Goal: Task Accomplishment & Management: Manage account settings

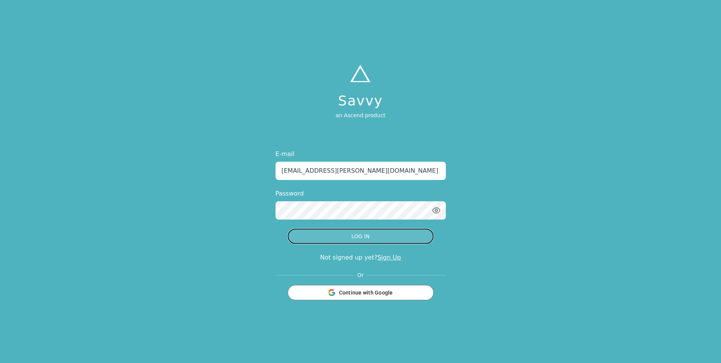
click at [357, 237] on button "LOG IN" at bounding box center [361, 235] width 146 height 15
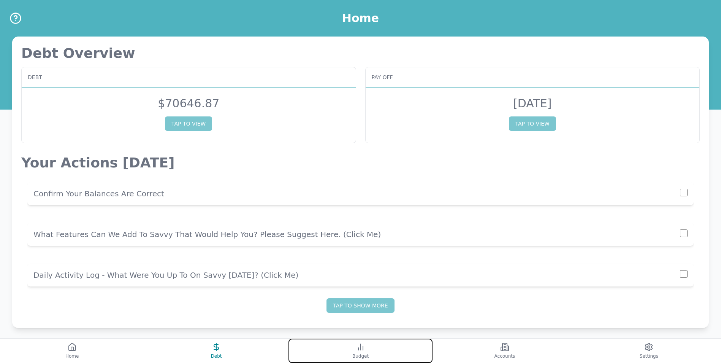
click at [346, 352] on button "Budget" at bounding box center [360, 350] width 144 height 24
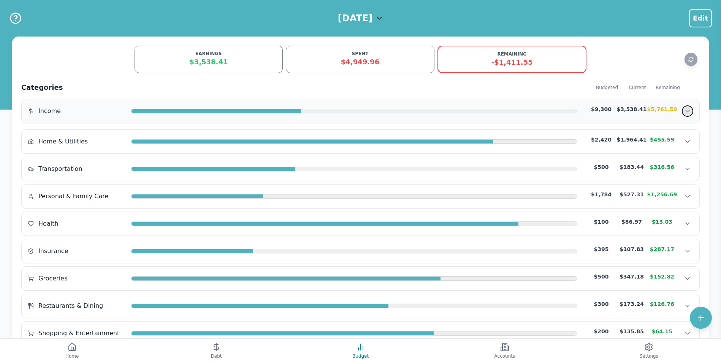
click at [687, 109] on icon "Show transactions" at bounding box center [688, 111] width 8 height 8
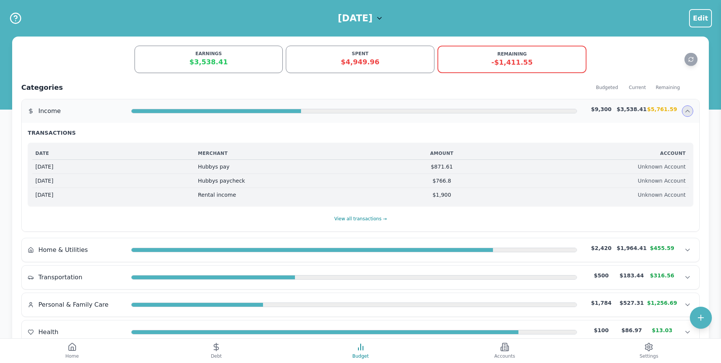
click at [641, 112] on div "$3,538.41" at bounding box center [631, 109] width 30 height 8
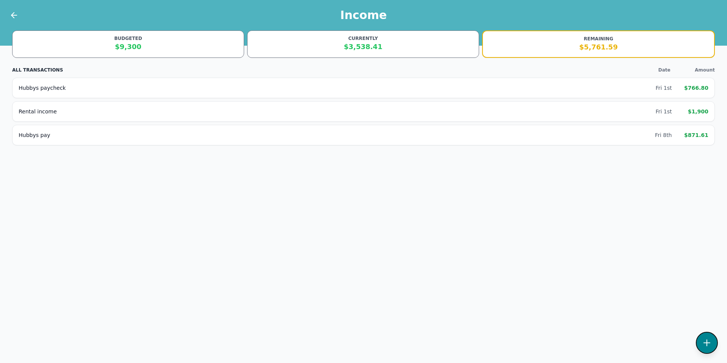
click at [713, 339] on button at bounding box center [706, 342] width 22 height 22
select select "Income"
select select "income"
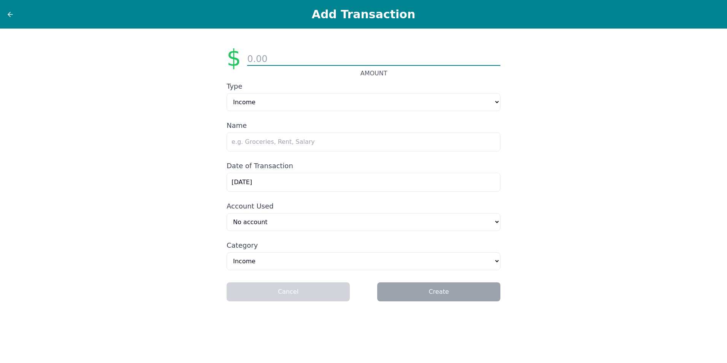
click at [283, 61] on input "number" at bounding box center [373, 59] width 253 height 13
type input "827.86"
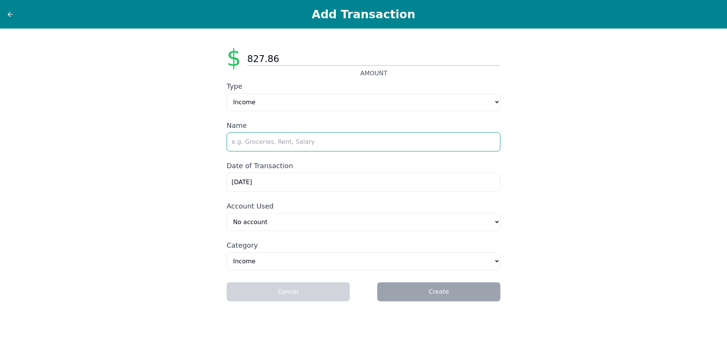
click at [297, 144] on input "text" at bounding box center [364, 141] width 274 height 19
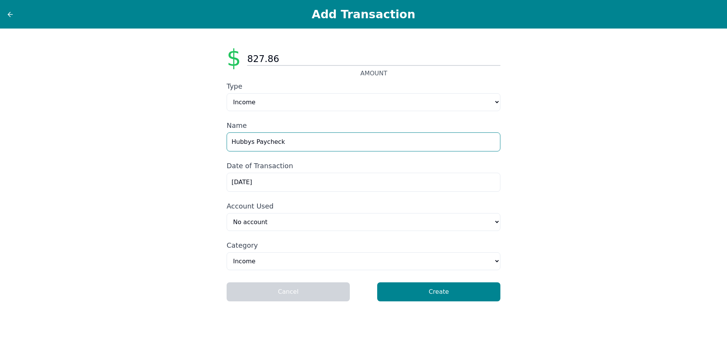
type input "Hubbys Paycheck"
drag, startPoint x: 205, startPoint y: 190, endPoint x: 147, endPoint y: 192, distance: 57.8
click at [153, 194] on div "$ 827.86 AMOUNT Type Expense Income Name Hubbys Paycheck Date of Transaction [D…" at bounding box center [363, 196] width 727 height 334
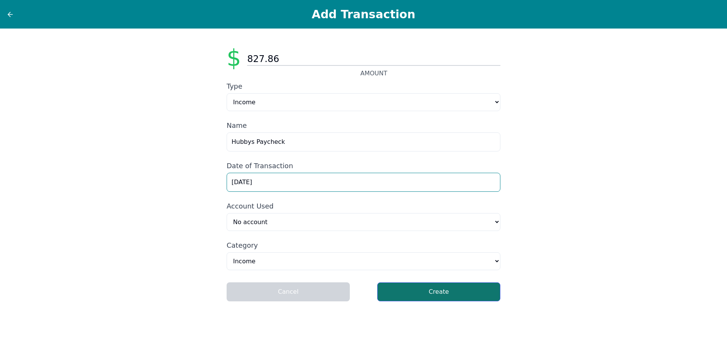
type input "[DATE]"
click at [443, 298] on button "Create" at bounding box center [438, 291] width 123 height 19
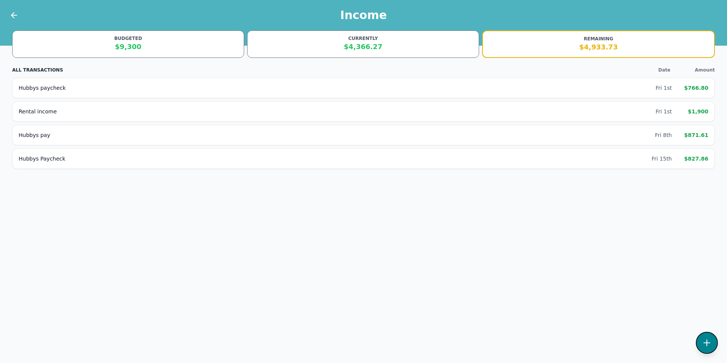
click at [712, 345] on button at bounding box center [706, 342] width 22 height 22
select select "Income"
select select "income"
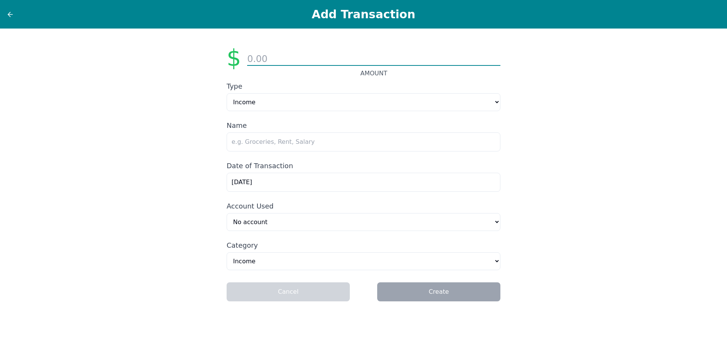
click at [287, 59] on input "number" at bounding box center [373, 59] width 253 height 13
type input "2150.14"
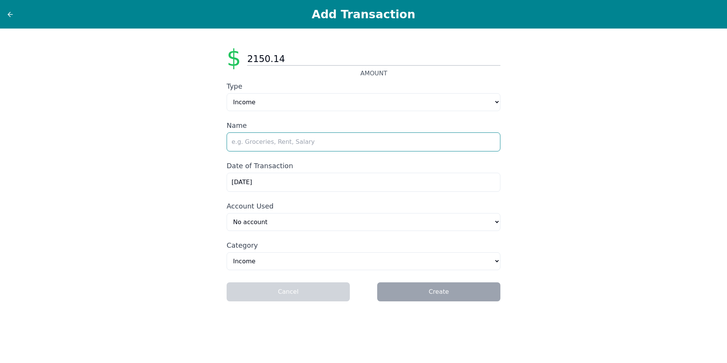
click at [279, 143] on input "text" at bounding box center [364, 141] width 274 height 19
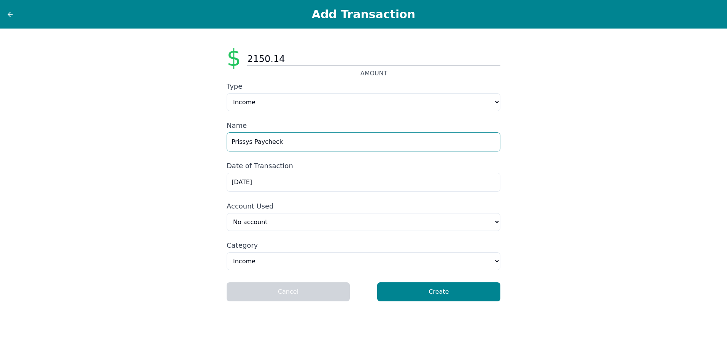
type input "Prissys Paycheck"
drag, startPoint x: 267, startPoint y: 181, endPoint x: 26, endPoint y: 202, distance: 241.9
click at [57, 203] on div "$ 2150.14 AMOUNT Type Expense Income Name Prissys Paycheck Date of Transaction …" at bounding box center [363, 196] width 727 height 334
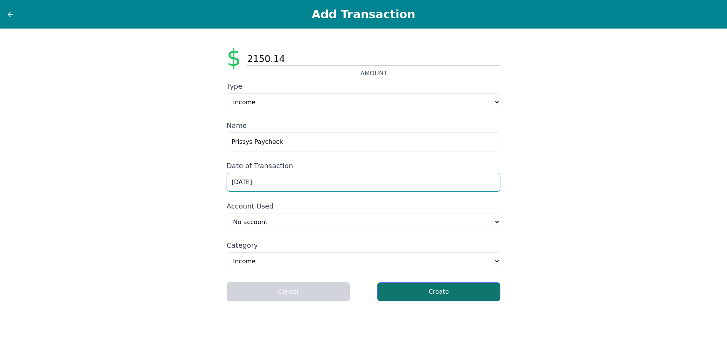
type input "[DATE]"
click at [427, 295] on button "Create" at bounding box center [438, 291] width 123 height 19
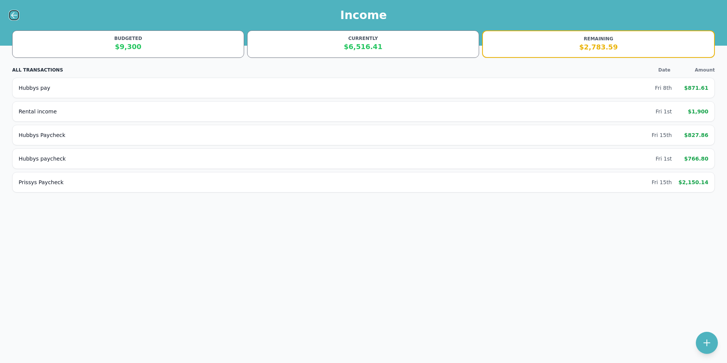
click at [11, 14] on icon at bounding box center [14, 15] width 9 height 9
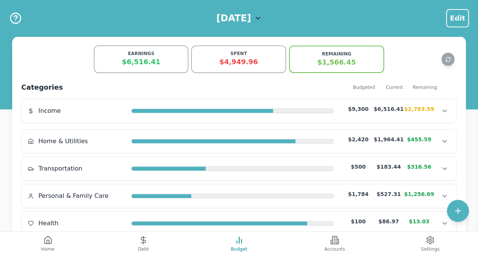
scroll to position [38, 0]
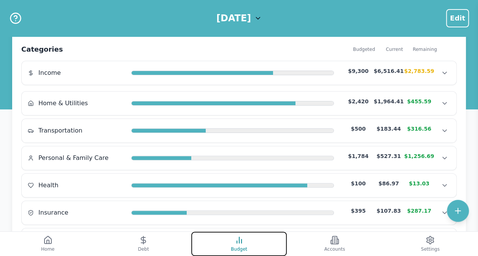
click at [244, 248] on span "Budget" at bounding box center [239, 249] width 16 height 6
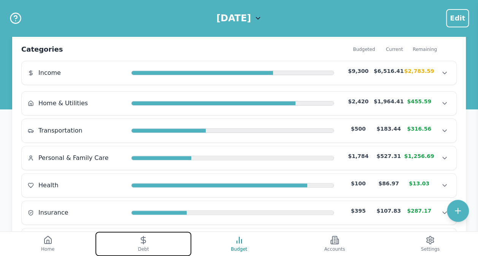
click at [150, 246] on button "Debt" at bounding box center [142, 244] width 95 height 24
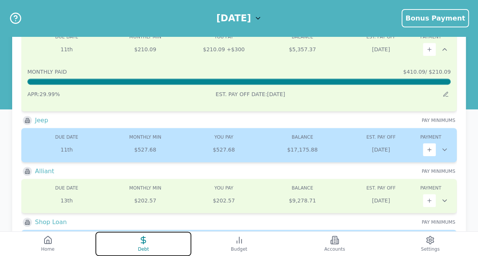
scroll to position [228, 0]
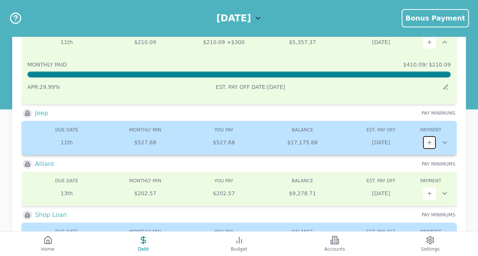
click at [433, 141] on button at bounding box center [429, 142] width 13 height 13
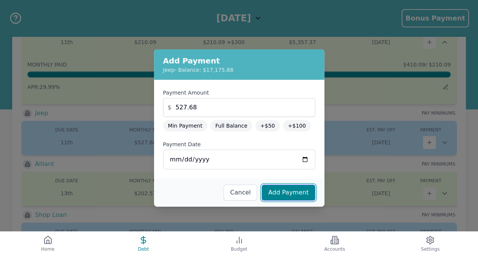
click at [288, 191] on button "Add Payment" at bounding box center [287, 193] width 53 height 16
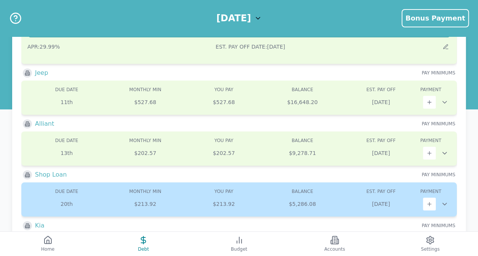
scroll to position [304, 0]
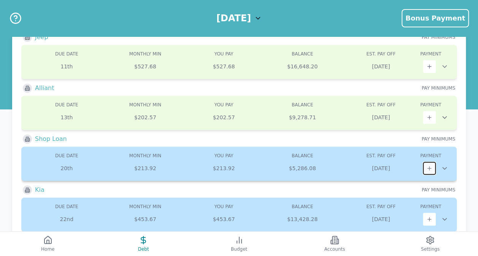
click at [433, 166] on button at bounding box center [429, 168] width 13 height 13
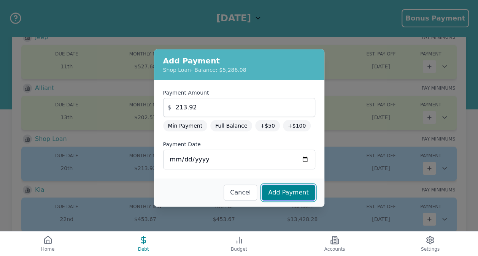
click at [290, 195] on button "Add Payment" at bounding box center [287, 193] width 53 height 16
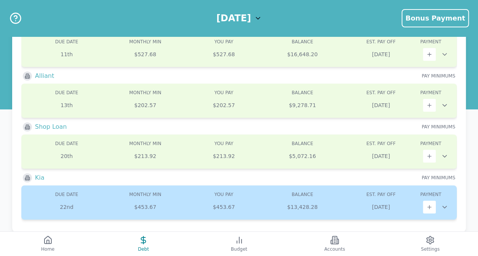
scroll to position [331, 0]
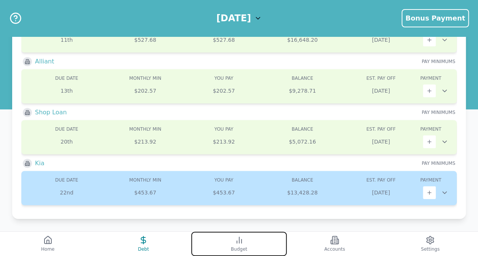
click at [239, 241] on icon at bounding box center [238, 240] width 9 height 9
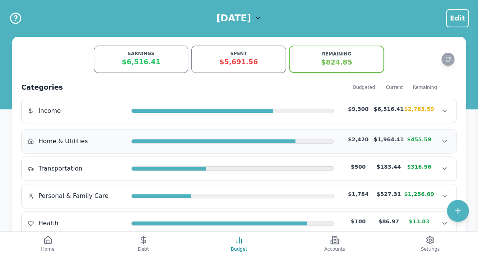
click at [75, 141] on span "Home & Utilities" at bounding box center [62, 141] width 49 height 9
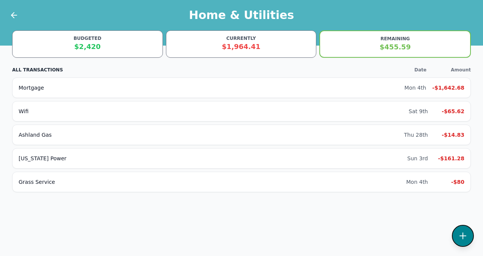
click at [467, 231] on button at bounding box center [463, 236] width 22 height 22
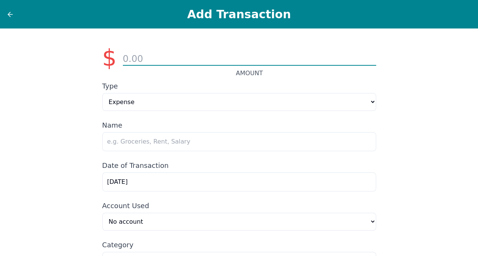
click at [166, 55] on input "number" at bounding box center [249, 59] width 253 height 13
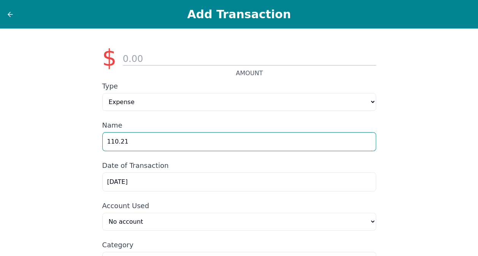
type input "110.21"
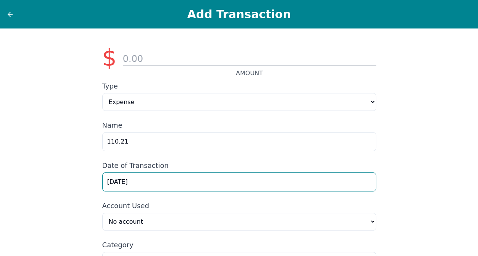
drag, startPoint x: 148, startPoint y: 181, endPoint x: 61, endPoint y: 185, distance: 87.1
click at [65, 185] on div "$ AMOUNT Type Expense Income Name 110.21 Date of Transaction [DATE] Account Use…" at bounding box center [239, 170] width 478 height 282
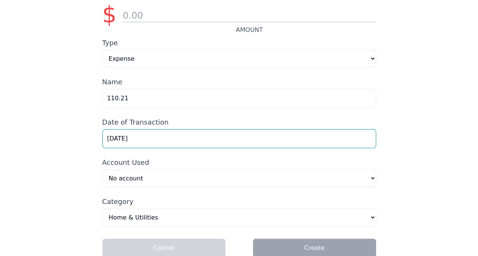
scroll to position [54, 0]
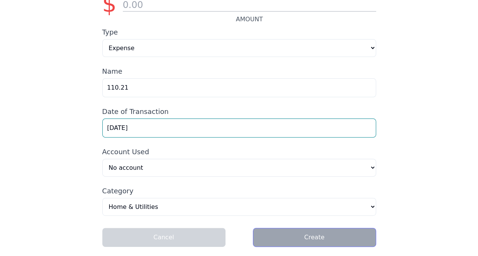
type input "[DATE]"
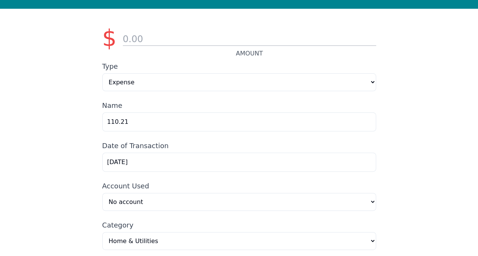
scroll to position [0, 0]
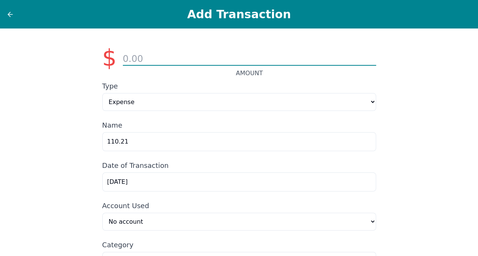
click at [154, 57] on input "number" at bounding box center [249, 59] width 253 height 13
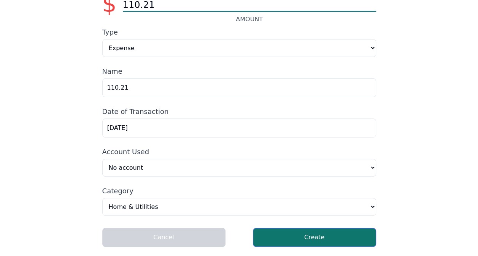
scroll to position [54, 0]
type input "110.21"
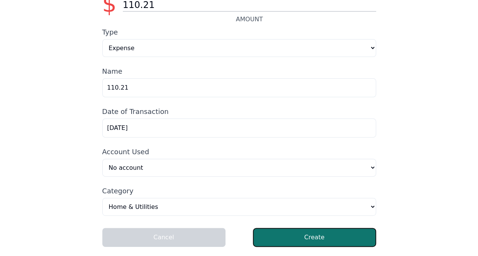
click at [323, 242] on button "Create" at bounding box center [314, 237] width 123 height 19
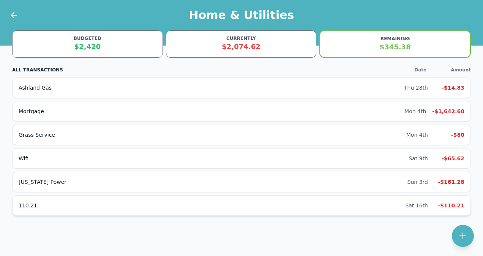
click at [405, 204] on div "110.21" at bounding box center [212, 206] width 387 height 8
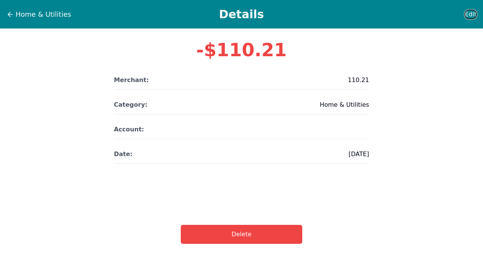
click at [470, 15] on span "Edit" at bounding box center [471, 14] width 12 height 9
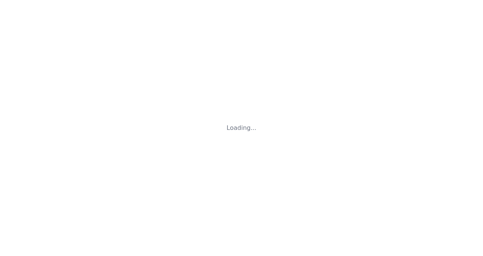
select select "homeAndUtilities"
select select "no-account"
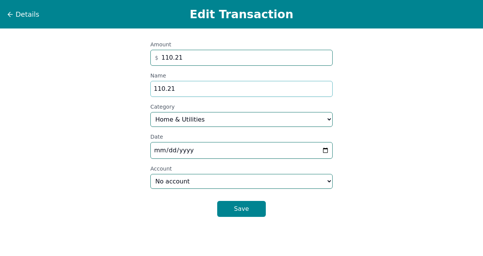
drag, startPoint x: 181, startPoint y: 89, endPoint x: 94, endPoint y: 85, distance: 86.7
click at [106, 88] on div "Details Edit Transaction Amount $ 110.21 Name 110.21 Category Select a category…" at bounding box center [241, 128] width 483 height 256
type input "WTS"
click at [242, 211] on button "Save" at bounding box center [241, 209] width 49 height 16
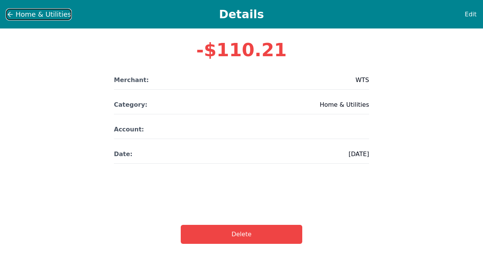
click at [10, 13] on icon at bounding box center [10, 15] width 8 height 8
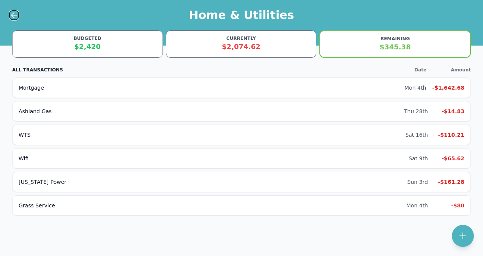
click at [11, 14] on icon at bounding box center [14, 15] width 9 height 9
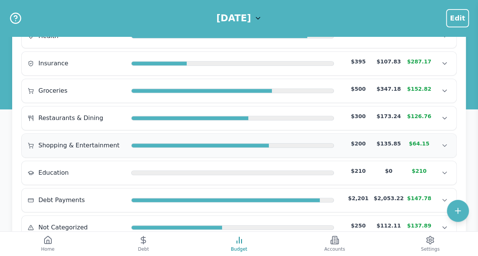
scroll to position [214, 0]
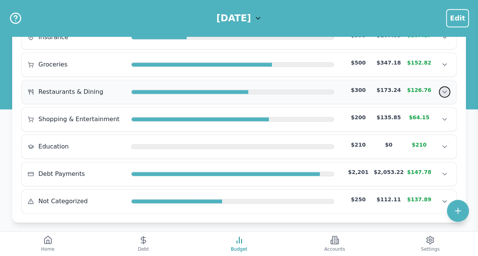
click at [442, 92] on button "Show transactions" at bounding box center [444, 91] width 11 height 11
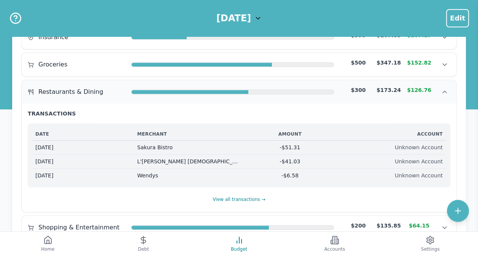
click at [305, 94] on div "Restaurants & Dining $300 $173.24 $126.76 Restaurants & Dining $300 $173.24 $12…" at bounding box center [239, 92] width 434 height 24
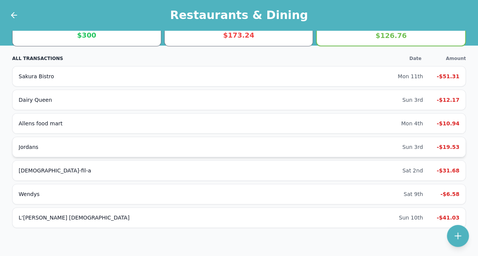
scroll to position [21, 0]
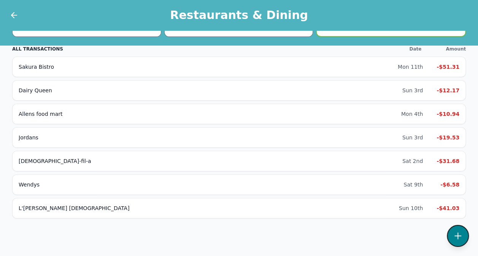
click at [461, 234] on icon at bounding box center [457, 235] width 9 height 9
select select "restaurantsAndDining"
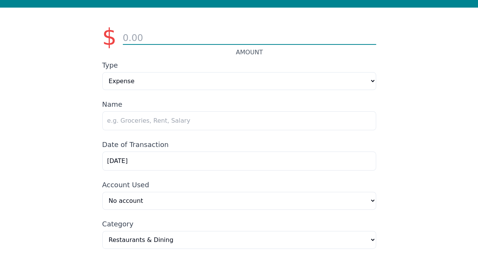
click at [152, 37] on input "number" at bounding box center [249, 38] width 253 height 13
type input "5"
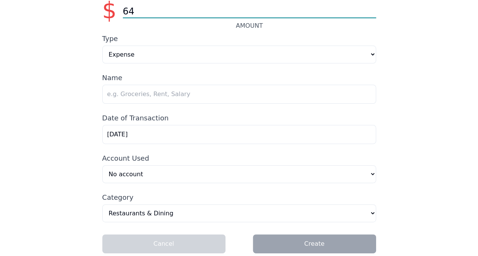
scroll to position [54, 0]
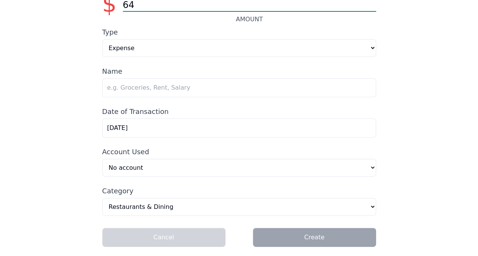
type input "64"
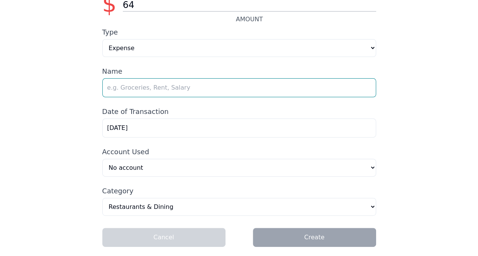
click at [138, 87] on input "text" at bounding box center [239, 87] width 274 height 19
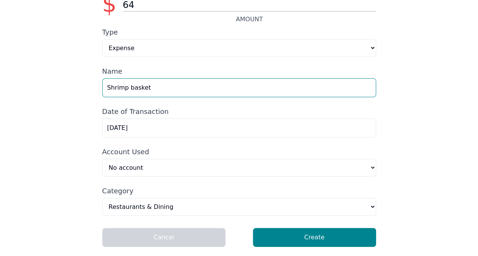
type input "Shrimp basket"
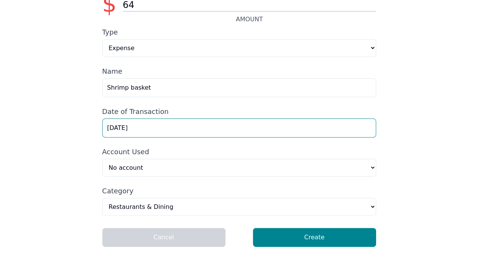
drag, startPoint x: 151, startPoint y: 130, endPoint x: 16, endPoint y: 135, distance: 134.7
click at [14, 137] on div "$ 64 AMOUNT Type Expense Income Name Shrimp basket Date of Transaction [DATE] A…" at bounding box center [239, 116] width 478 height 282
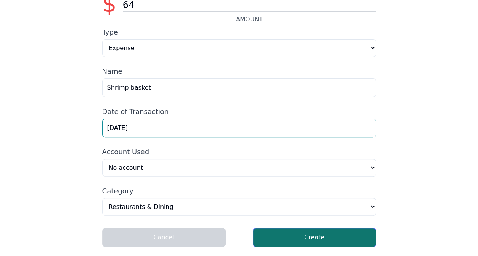
type input "[DATE]"
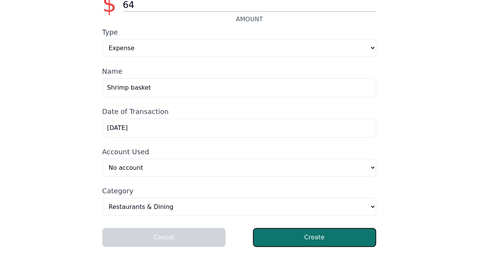
click at [322, 236] on button "Create" at bounding box center [314, 237] width 123 height 19
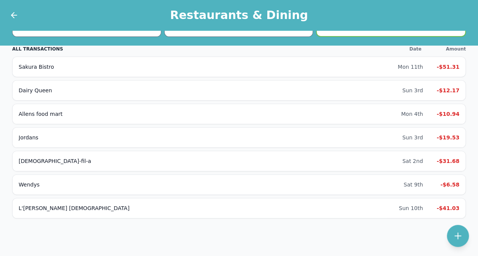
scroll to position [44, 0]
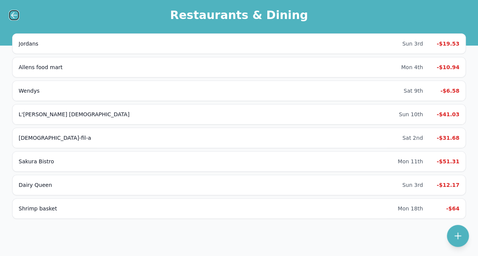
click at [15, 15] on icon at bounding box center [13, 15] width 5 height 0
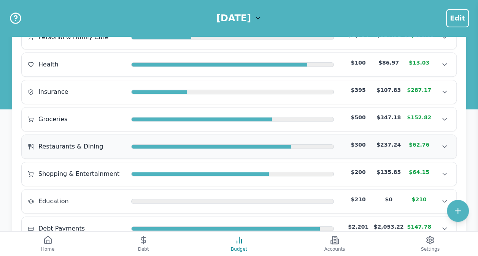
scroll to position [196, 0]
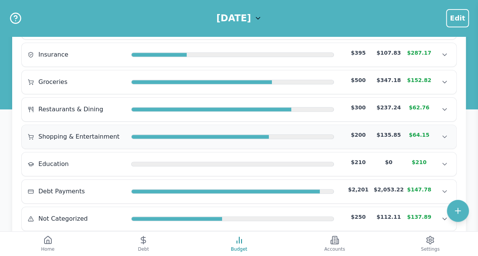
click at [96, 135] on span "Shopping & Entertainment" at bounding box center [78, 136] width 81 height 9
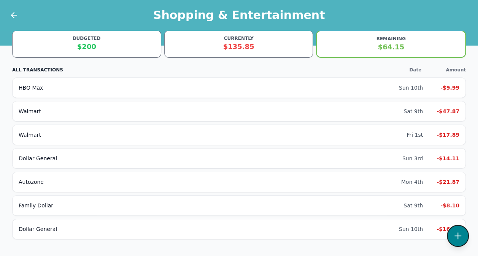
click at [457, 236] on icon at bounding box center [457, 235] width 9 height 9
select select "shoppingAndEntertainment"
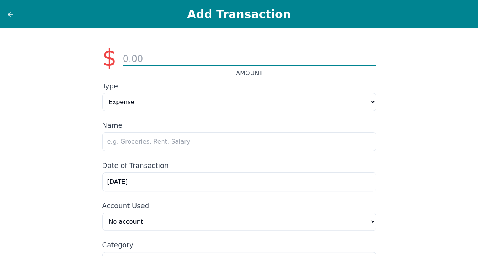
click at [152, 54] on input "number" at bounding box center [249, 59] width 253 height 13
type input "10.00"
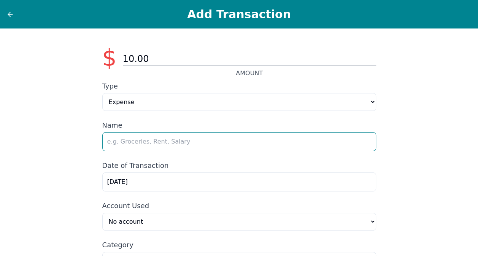
click at [147, 144] on input "text" at bounding box center [239, 141] width 274 height 19
type input "[GEOGRAPHIC_DATA]"
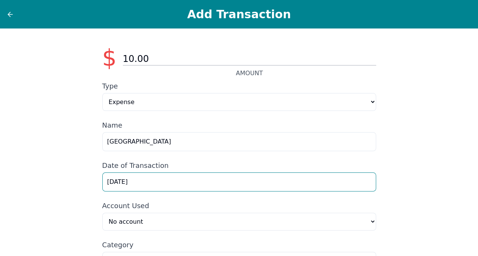
drag, startPoint x: 145, startPoint y: 185, endPoint x: 55, endPoint y: 192, distance: 90.3
click at [58, 192] on div "$ 10.00 AMOUNT Type Expense Income Name Gulf state park Date of Transaction [DA…" at bounding box center [239, 170] width 478 height 282
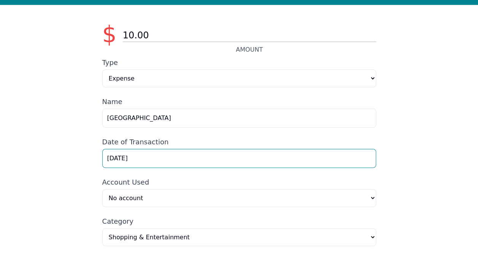
scroll to position [54, 0]
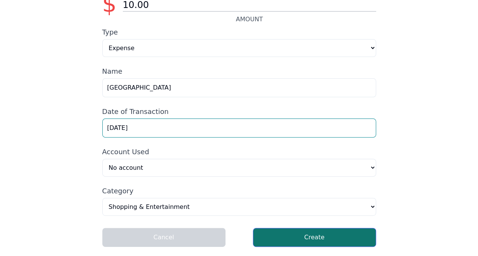
type input "[DATE]"
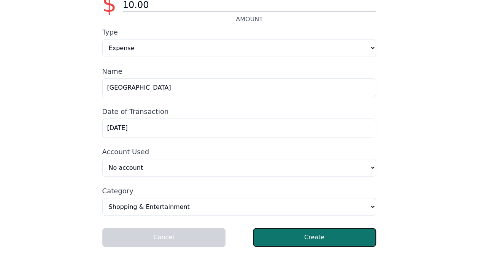
click at [293, 232] on button "Create" at bounding box center [314, 237] width 123 height 19
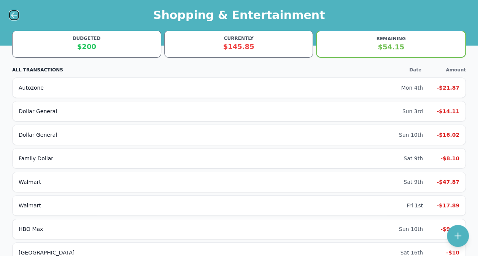
click at [13, 17] on icon at bounding box center [14, 15] width 9 height 9
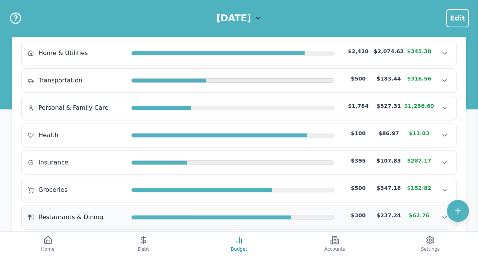
scroll to position [38, 0]
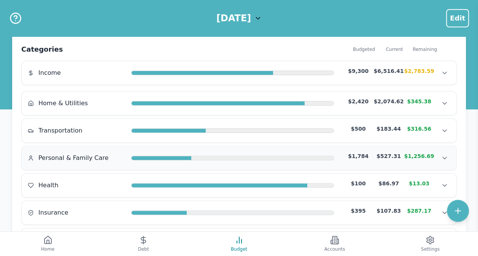
click at [68, 154] on span "Personal & Family Care" at bounding box center [73, 158] width 70 height 9
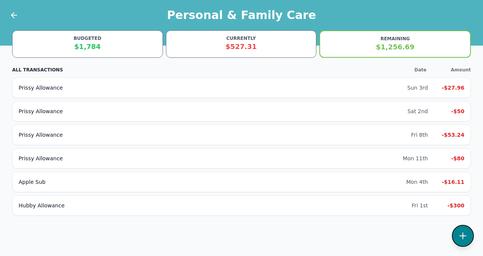
click at [467, 240] on icon at bounding box center [463, 235] width 9 height 9
select select "personalFamilyCare"
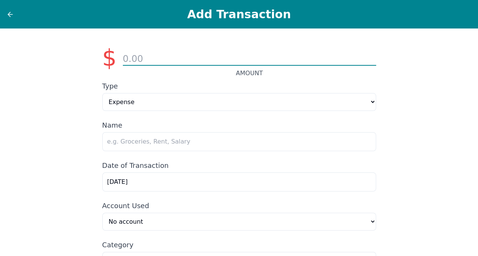
click at [146, 59] on input "number" at bounding box center [249, 59] width 253 height 13
type input "88.00"
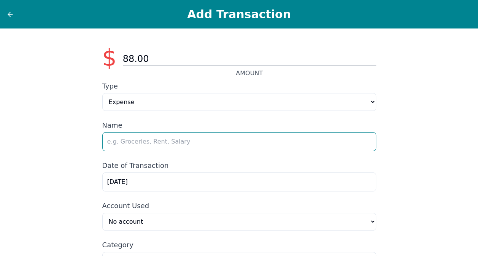
drag, startPoint x: 161, startPoint y: 149, endPoint x: 160, endPoint y: 143, distance: 6.2
click at [160, 149] on input "text" at bounding box center [239, 141] width 274 height 19
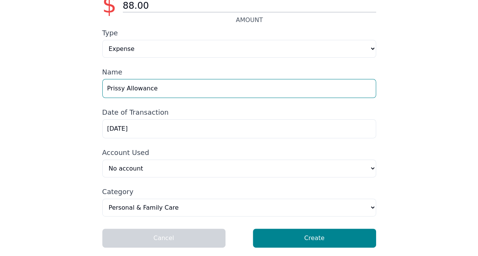
scroll to position [54, 0]
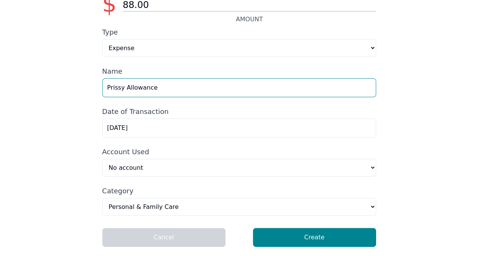
type input "Prissy Allowance"
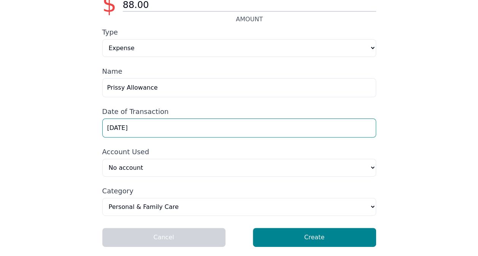
drag, startPoint x: 111, startPoint y: 131, endPoint x: 30, endPoint y: 130, distance: 80.2
click at [38, 131] on div "$ 88.00 AMOUNT Type Expense Income Name Prissy Allowance Date of Transaction [D…" at bounding box center [239, 116] width 478 height 282
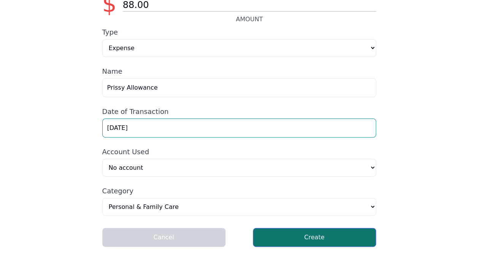
type input "[DATE]"
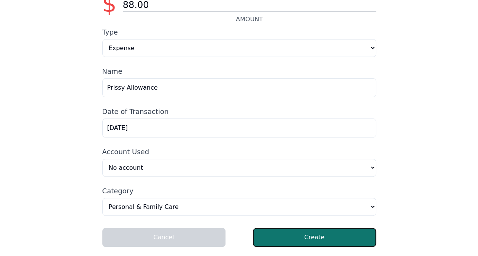
click at [322, 241] on button "Create" at bounding box center [314, 237] width 123 height 19
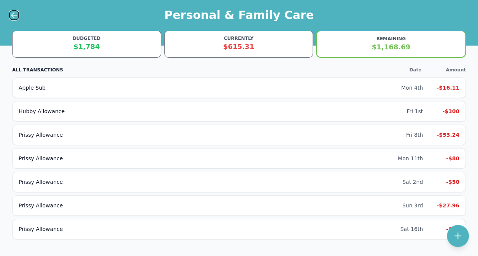
click at [10, 17] on icon at bounding box center [14, 15] width 9 height 9
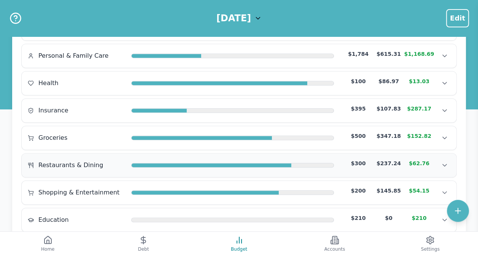
scroll to position [152, 0]
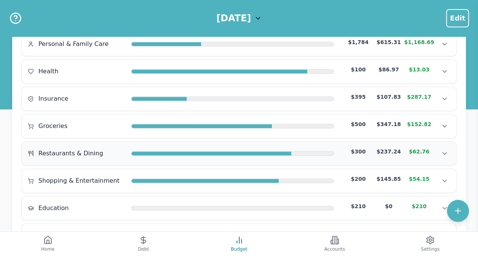
click at [82, 149] on span "Restaurants & Dining" at bounding box center [70, 153] width 65 height 9
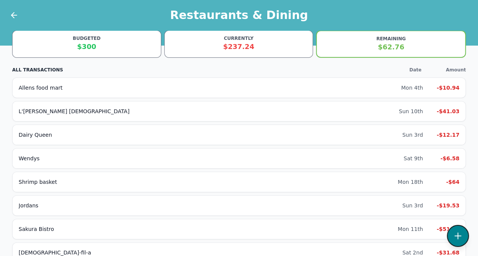
click at [459, 240] on icon at bounding box center [457, 235] width 9 height 9
select select "restaurantsAndDining"
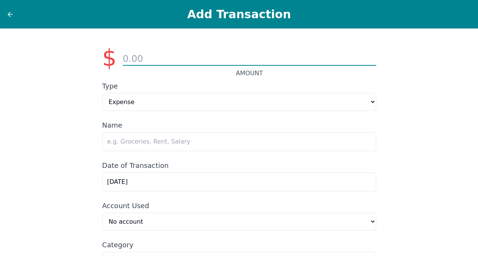
click at [149, 57] on input "number" at bounding box center [249, 59] width 253 height 13
type input "7"
type input "5"
type input "40.00"
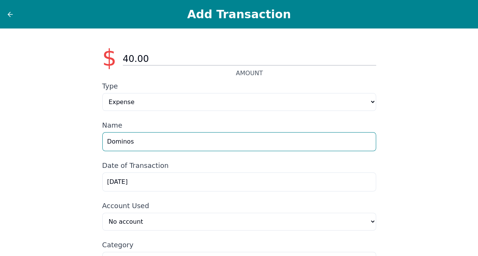
type input "Dominos"
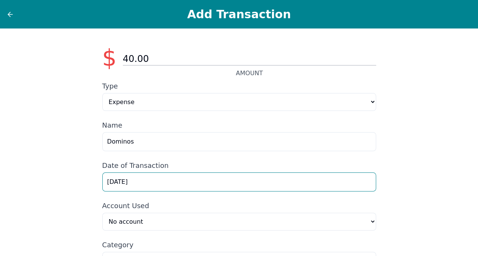
drag, startPoint x: 138, startPoint y: 181, endPoint x: 75, endPoint y: 185, distance: 62.4
click at [80, 187] on div "$ 40.00 AMOUNT Type Expense Income Name Dominos Date of Transaction [DATE] Acco…" at bounding box center [239, 170] width 478 height 282
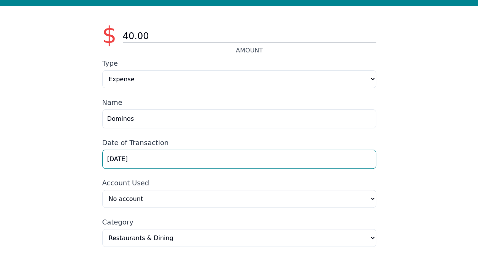
scroll to position [54, 0]
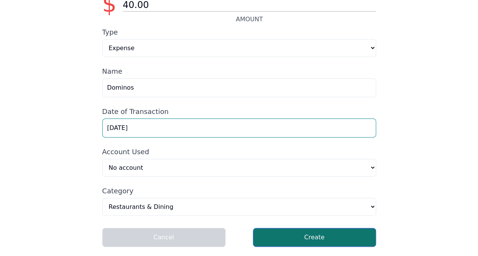
type input "[DATE]"
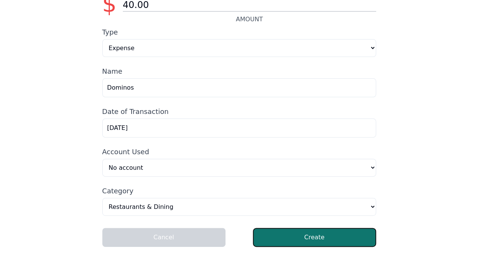
click at [293, 244] on button "Create" at bounding box center [314, 237] width 123 height 19
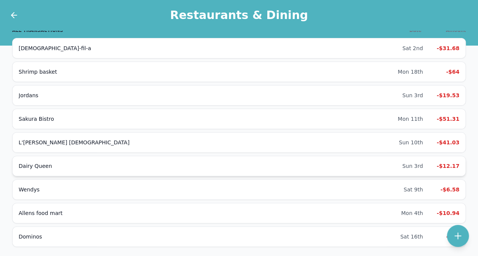
scroll to position [68, 0]
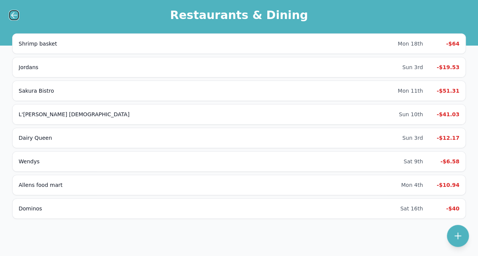
click at [12, 16] on icon at bounding box center [14, 15] width 9 height 9
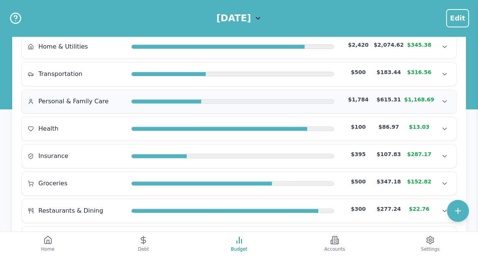
scroll to position [114, 0]
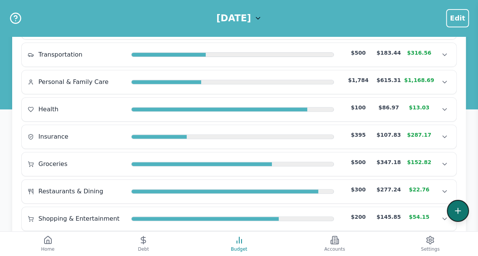
click at [456, 209] on icon at bounding box center [457, 210] width 9 height 9
select select "other"
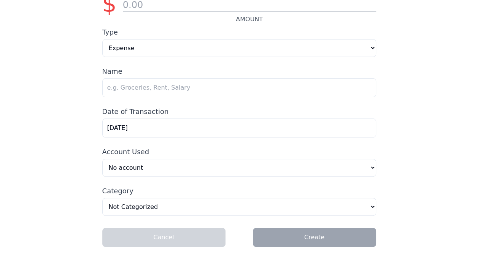
scroll to position [54, 0]
click at [146, 6] on input "number" at bounding box center [249, 5] width 253 height 13
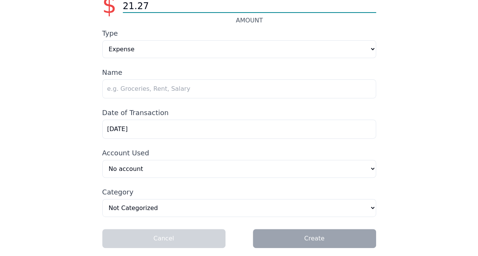
type input "21.27"
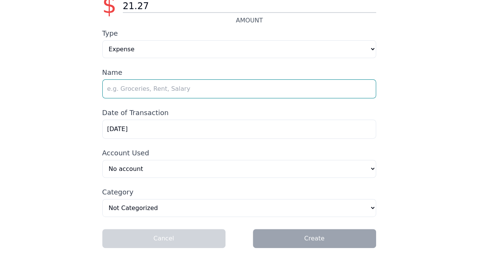
click at [127, 91] on input "text" at bounding box center [239, 88] width 274 height 19
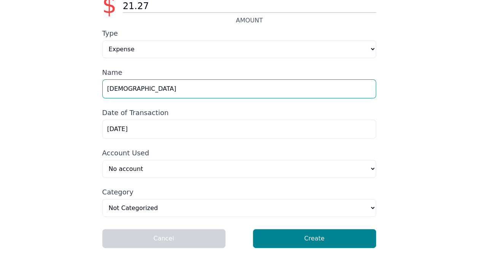
type input "[DEMOGRAPHIC_DATA]"
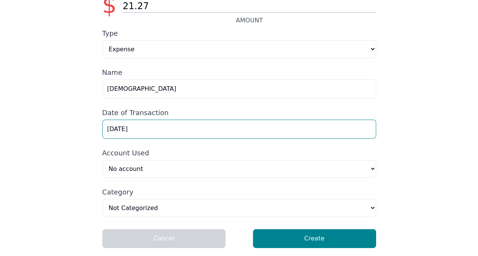
drag, startPoint x: 146, startPoint y: 135, endPoint x: 34, endPoint y: 143, distance: 112.4
click at [35, 143] on div "$ 21.27 AMOUNT Type Expense Income Name Priesters Date of Transaction [DATE] Ac…" at bounding box center [239, 117] width 478 height 282
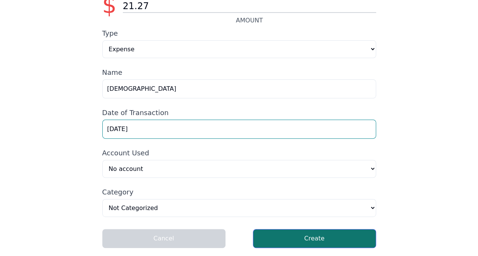
type input "[DATE]"
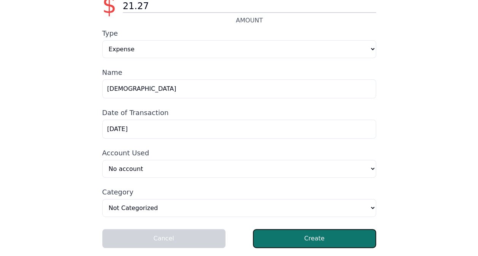
click at [318, 243] on button "Create" at bounding box center [314, 238] width 123 height 19
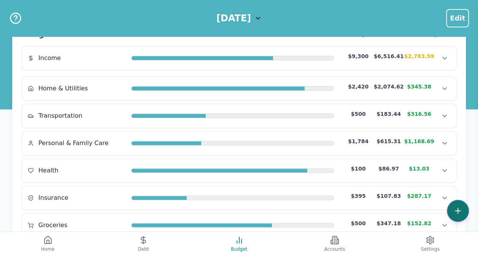
scroll to position [114, 0]
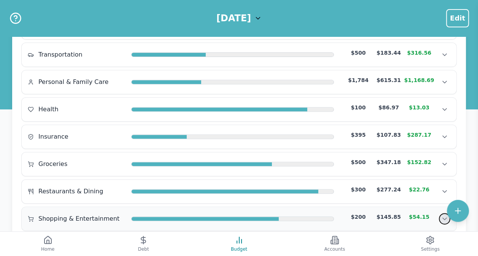
click at [446, 215] on icon "Show transactions" at bounding box center [444, 219] width 8 height 8
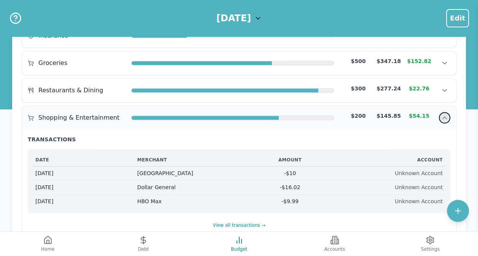
scroll to position [266, 0]
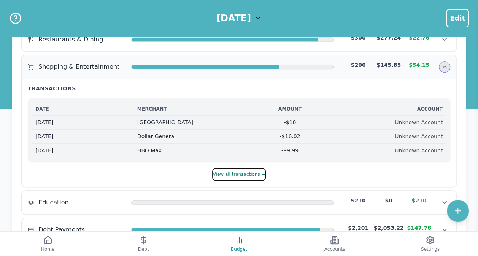
click at [235, 168] on button "View all transactions →" at bounding box center [238, 174] width 53 height 13
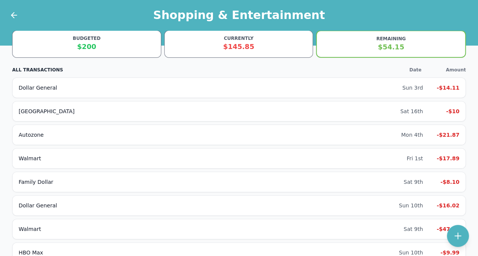
click at [16, 20] on div at bounding box center [9, 15] width 19 height 30
click at [12, 16] on icon at bounding box center [12, 15] width 3 height 5
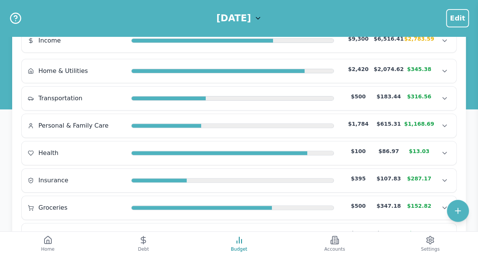
scroll to position [76, 0]
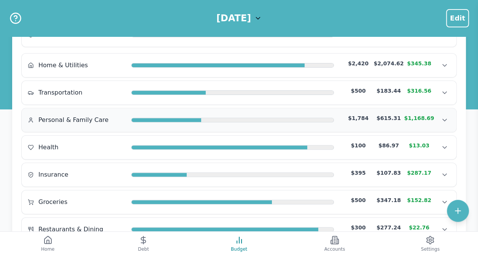
click at [123, 122] on div "Personal & Family Care" at bounding box center [76, 120] width 97 height 9
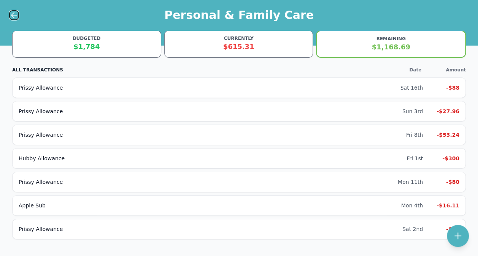
click at [13, 14] on icon at bounding box center [14, 15] width 9 height 9
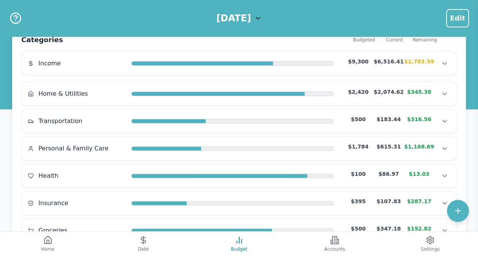
scroll to position [152, 0]
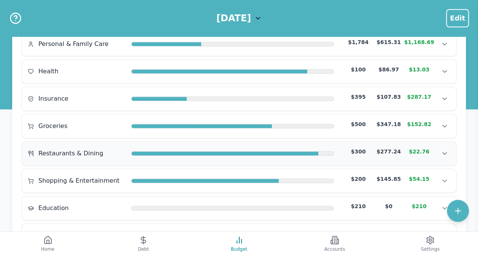
click at [86, 152] on span "Restaurants & Dining" at bounding box center [70, 153] width 65 height 9
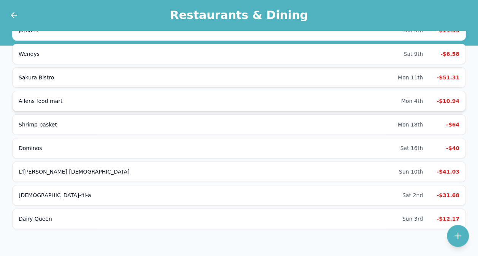
scroll to position [68, 0]
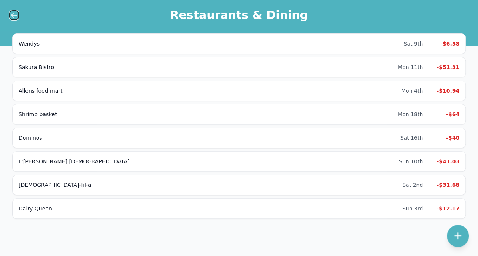
click at [12, 15] on icon at bounding box center [13, 15] width 5 height 0
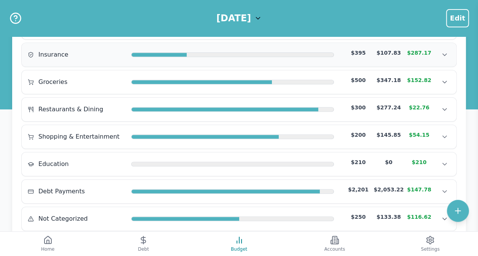
scroll to position [214, 0]
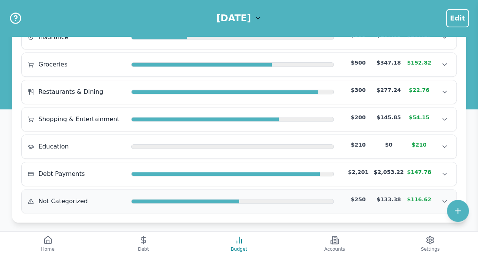
click at [65, 197] on span "Not Categorized" at bounding box center [62, 201] width 49 height 9
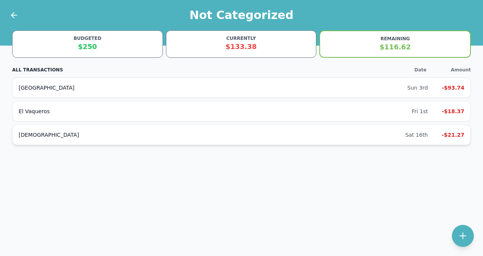
click at [442, 133] on div "-$21.27" at bounding box center [449, 135] width 30 height 8
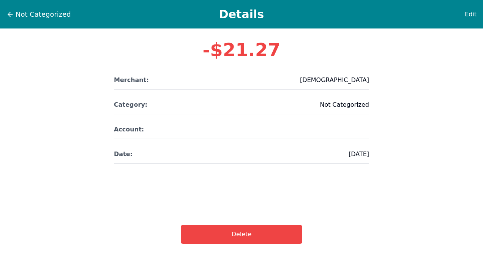
click at [351, 102] on span "Not Categorized" at bounding box center [344, 104] width 49 height 9
click at [474, 14] on span "Edit" at bounding box center [471, 14] width 12 height 9
select select "other"
select select "no-account"
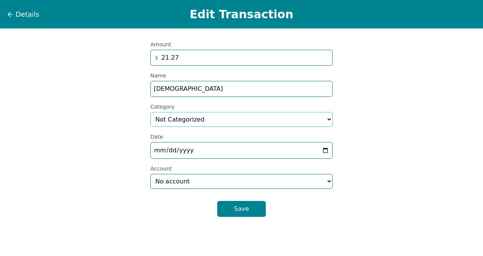
click at [199, 121] on select "Select a category... Home & Utilities Transportation Personal & Family Care Hea…" at bounding box center [242, 119] width 182 height 15
select select "shoppingAndEntertainment"
click at [151, 112] on select "Select a category... Home & Utilities Transportation Personal & Family Care Hea…" at bounding box center [242, 119] width 182 height 15
click at [238, 211] on button "Save" at bounding box center [241, 209] width 49 height 16
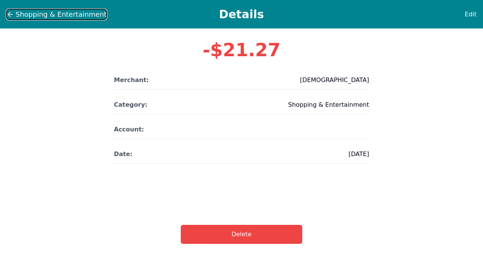
click at [10, 13] on icon at bounding box center [10, 15] width 8 height 8
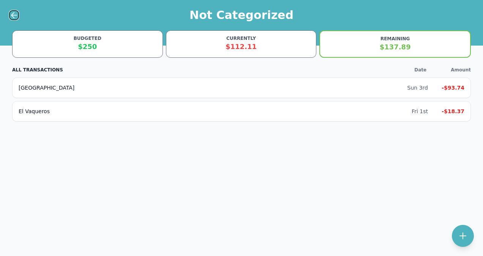
click at [13, 15] on icon at bounding box center [13, 15] width 5 height 0
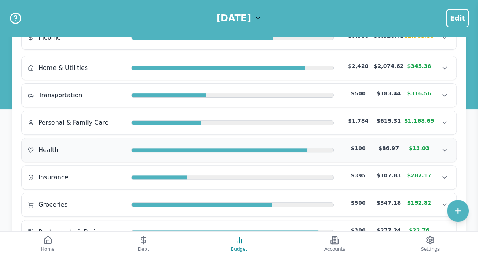
scroll to position [76, 0]
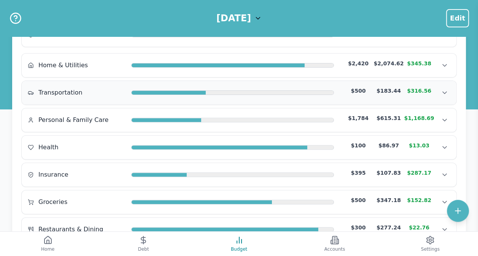
click at [84, 89] on div "Transportation" at bounding box center [76, 92] width 97 height 9
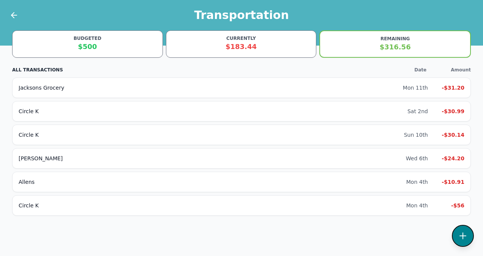
click at [461, 238] on icon at bounding box center [463, 235] width 9 height 9
select select "transportation"
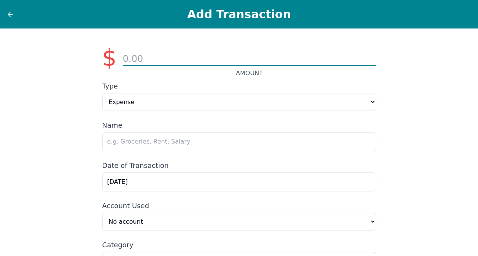
click at [201, 61] on input "number" at bounding box center [249, 59] width 253 height 13
type input "31.07"
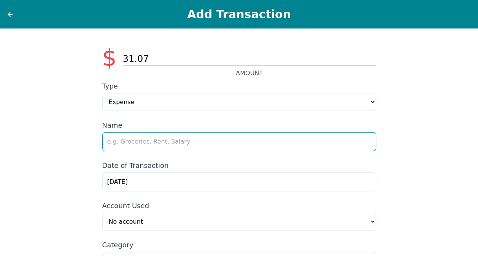
click at [174, 141] on input "text" at bounding box center [239, 141] width 274 height 19
type input "Shell"
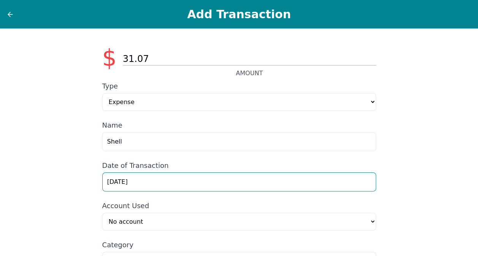
drag, startPoint x: 113, startPoint y: 185, endPoint x: 65, endPoint y: 190, distance: 48.1
click at [67, 189] on div "$ 31.07 AMOUNT Type Expense Income Name Shell Date of Transaction [DATE] Accoun…" at bounding box center [239, 170] width 478 height 282
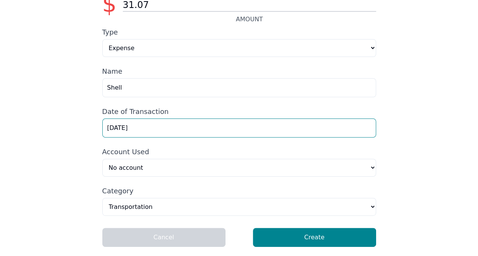
scroll to position [54, 0]
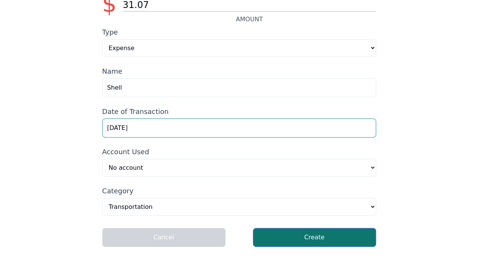
type input "[DATE]"
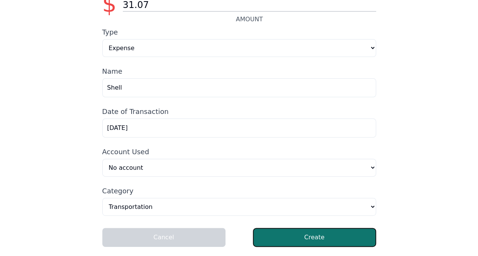
click at [320, 243] on button "Create" at bounding box center [314, 237] width 123 height 19
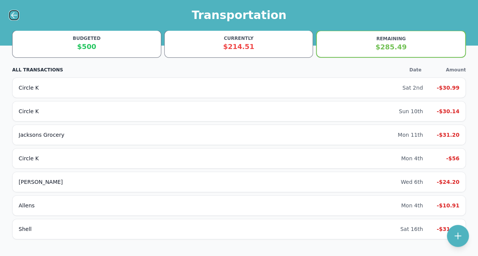
click at [16, 16] on icon at bounding box center [14, 15] width 9 height 9
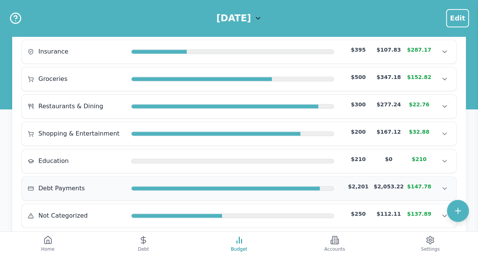
scroll to position [214, 0]
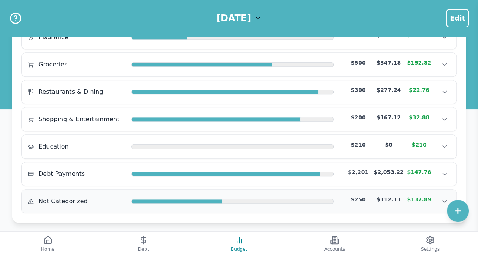
click at [401, 196] on div "$112.11" at bounding box center [388, 200] width 30 height 8
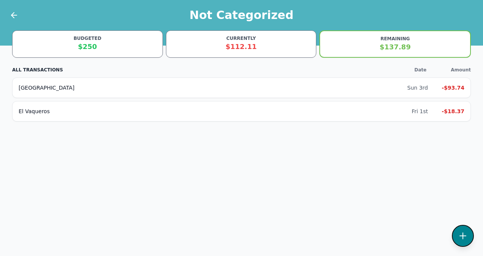
click at [461, 237] on icon at bounding box center [463, 235] width 9 height 9
select select "other"
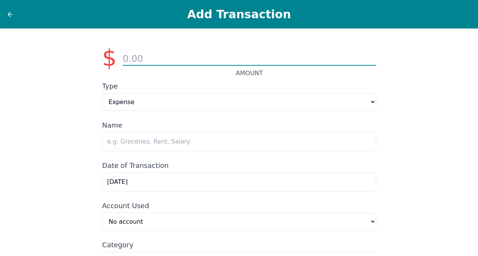
click at [162, 56] on input "number" at bounding box center [249, 59] width 253 height 13
type input "45.38"
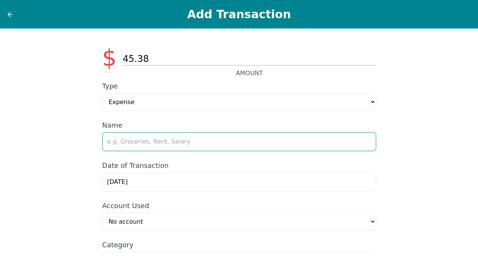
click at [129, 146] on input "text" at bounding box center [239, 141] width 274 height 19
type input "Zaxbys"
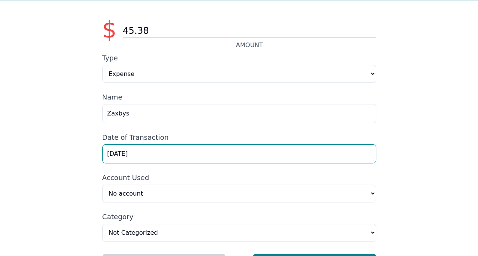
scroll to position [54, 0]
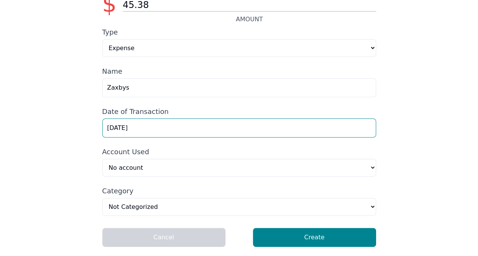
type input "[DATE]"
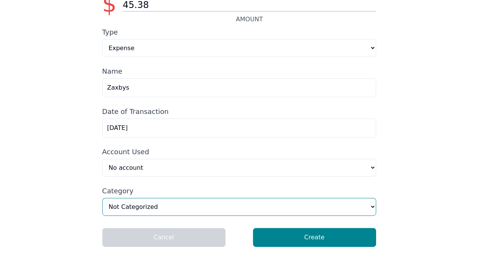
click at [271, 206] on select "Home & Utilities Transportation Personal & Family Care Health Insurance Groceri…" at bounding box center [239, 207] width 274 height 18
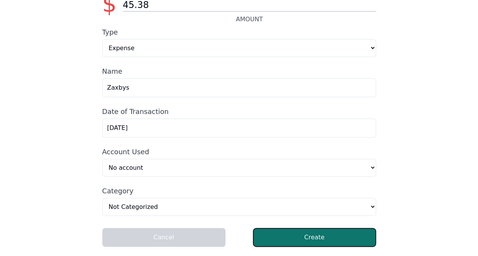
click at [317, 238] on button "Create" at bounding box center [314, 237] width 123 height 19
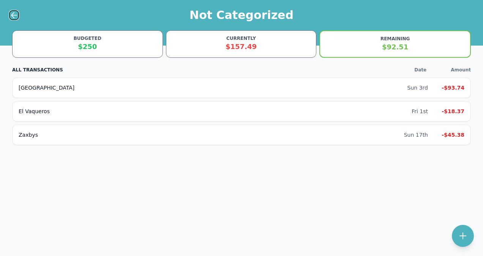
click at [15, 15] on icon at bounding box center [13, 15] width 5 height 0
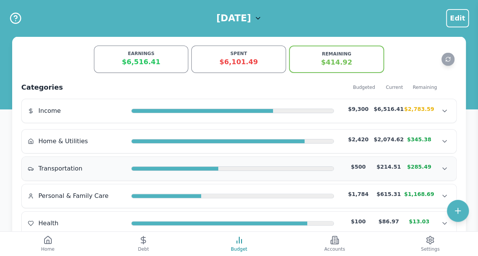
click at [73, 167] on span "Transportation" at bounding box center [60, 168] width 44 height 9
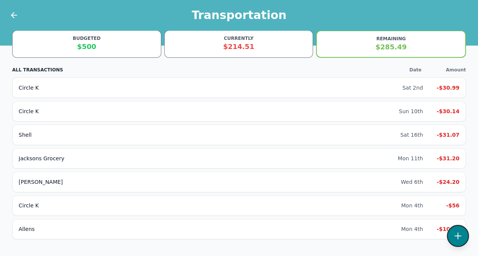
click at [452, 236] on button at bounding box center [458, 236] width 22 height 22
select select "transportation"
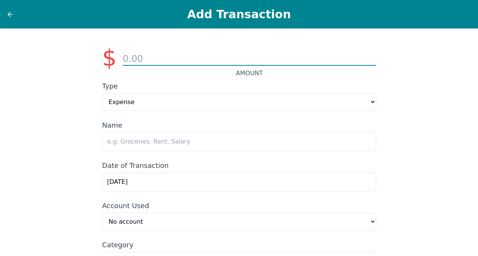
click at [178, 60] on input "number" at bounding box center [249, 59] width 253 height 13
type input "16.37"
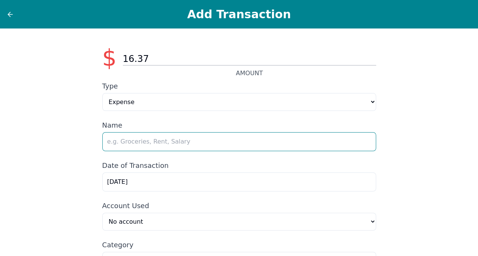
click at [145, 143] on input "text" at bounding box center [239, 141] width 274 height 19
type input "Circle K"
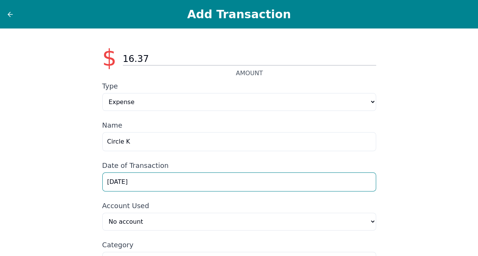
drag, startPoint x: 146, startPoint y: 183, endPoint x: 11, endPoint y: 195, distance: 134.7
click at [11, 195] on div "$ 16.37 AMOUNT Type Expense Income Name Circle K Date of Transaction [DATE] Acc…" at bounding box center [239, 170] width 478 height 282
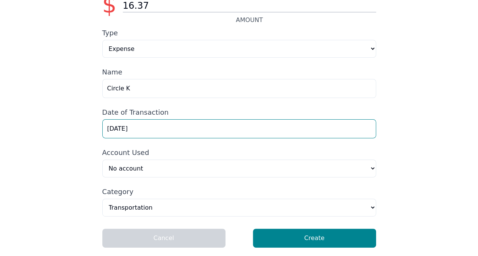
scroll to position [54, 0]
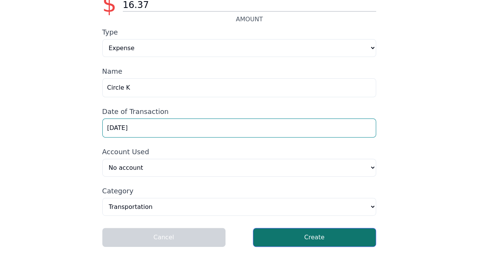
type input "[DATE]"
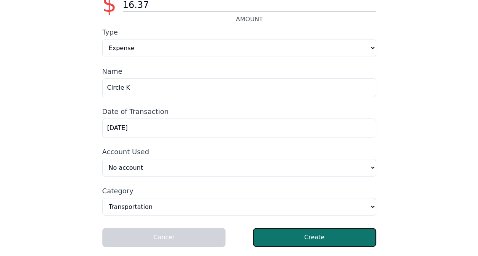
click at [318, 242] on button "Create" at bounding box center [314, 237] width 123 height 19
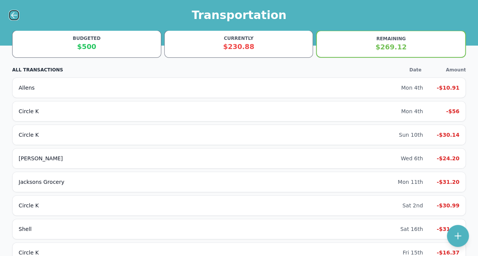
click at [12, 14] on icon at bounding box center [14, 15] width 9 height 9
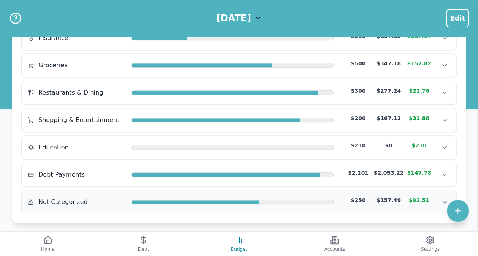
scroll to position [214, 0]
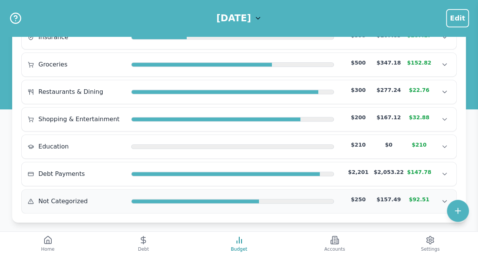
click at [177, 199] on div at bounding box center [232, 201] width 203 height 5
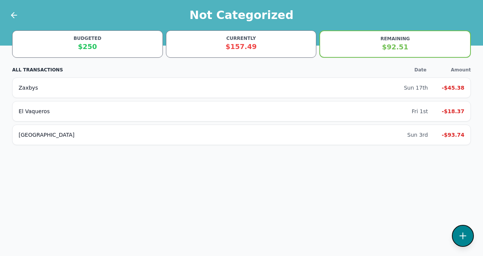
click at [464, 242] on button at bounding box center [463, 236] width 22 height 22
select select "other"
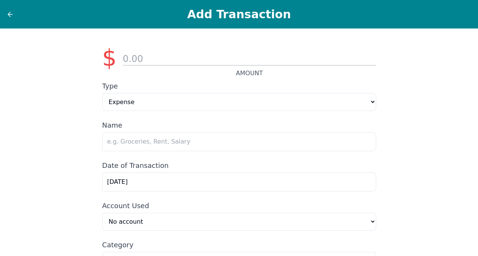
click at [187, 52] on div "AMOUNT" at bounding box center [249, 58] width 253 height 40
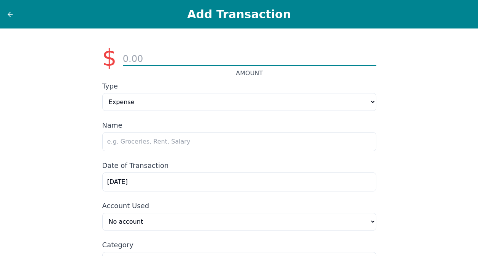
click at [187, 58] on input "number" at bounding box center [249, 59] width 253 height 13
type input "2"
type input "43.88"
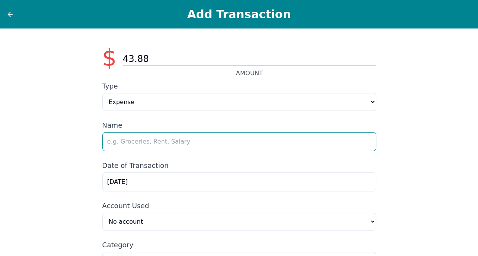
click at [154, 143] on input "text" at bounding box center [239, 141] width 274 height 19
type input "Lacosta Mexican"
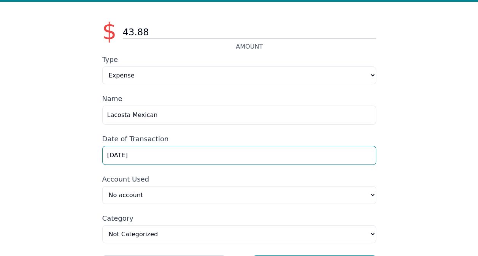
scroll to position [54, 0]
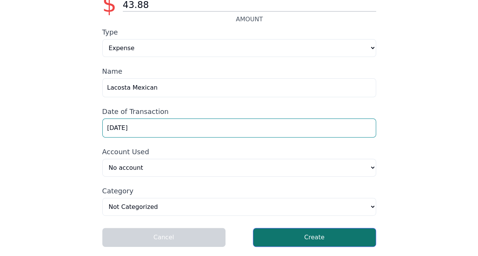
type input "[DATE]"
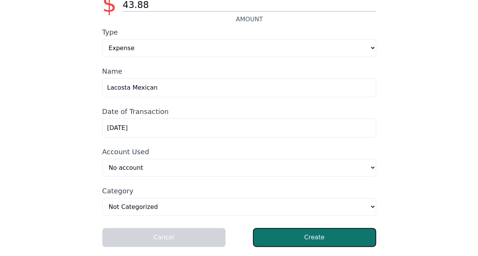
click at [312, 242] on button "Create" at bounding box center [314, 237] width 123 height 19
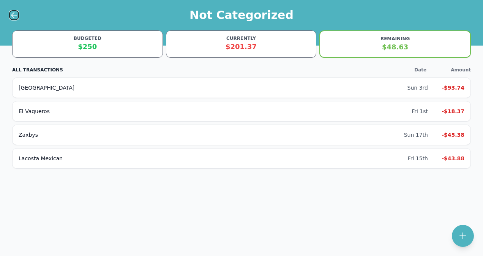
click at [13, 15] on icon at bounding box center [13, 15] width 5 height 0
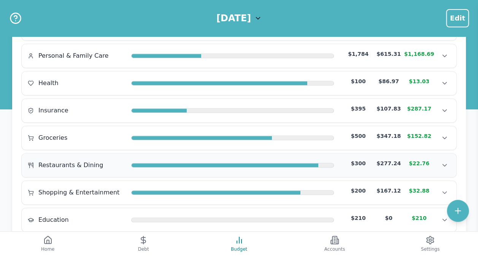
scroll to position [152, 0]
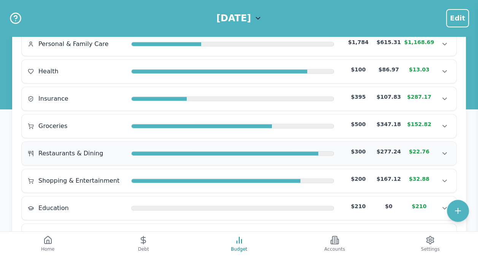
click at [77, 150] on span "Restaurants & Dining" at bounding box center [70, 153] width 65 height 9
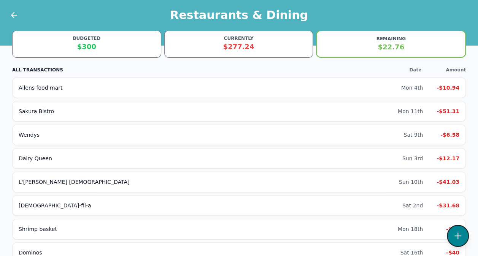
click at [464, 236] on button at bounding box center [458, 236] width 22 height 22
select select "restaurantsAndDining"
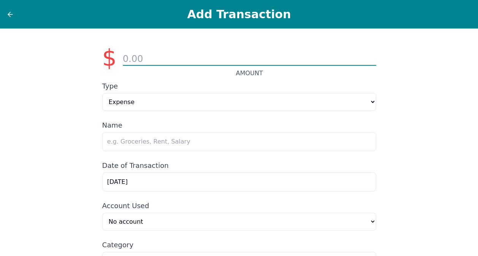
click at [142, 63] on input "number" at bounding box center [249, 59] width 253 height 13
type input "27.54"
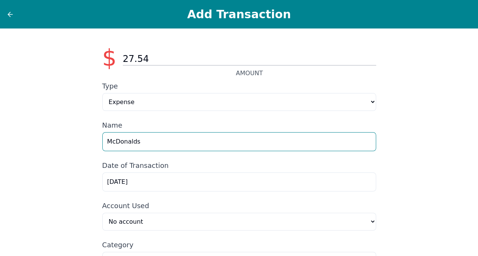
type input "McDonalds"
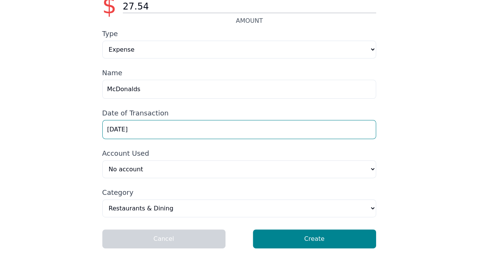
scroll to position [54, 0]
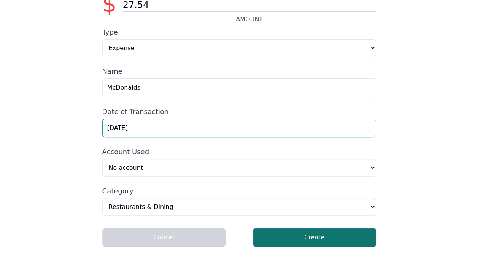
type input "[DATE]"
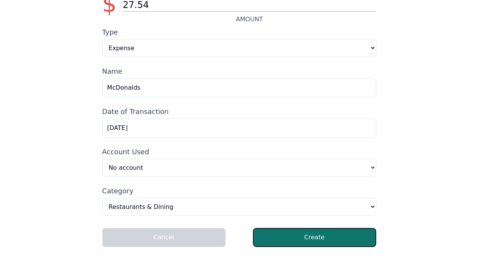
click at [303, 243] on button "Create" at bounding box center [314, 237] width 123 height 19
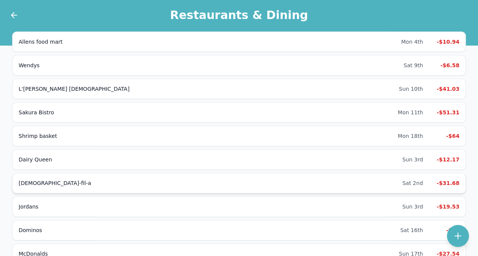
scroll to position [91, 0]
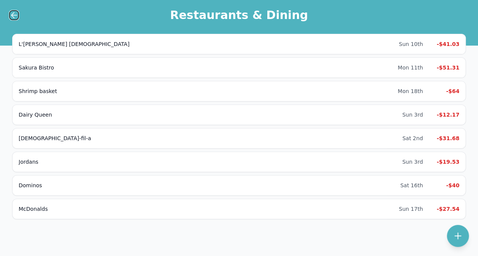
click at [11, 12] on icon at bounding box center [14, 15] width 9 height 9
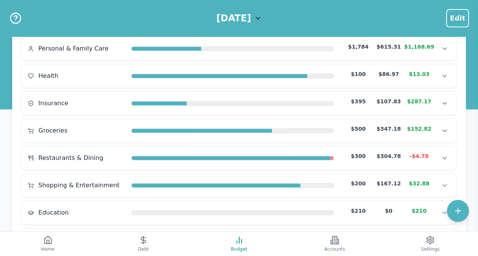
scroll to position [214, 0]
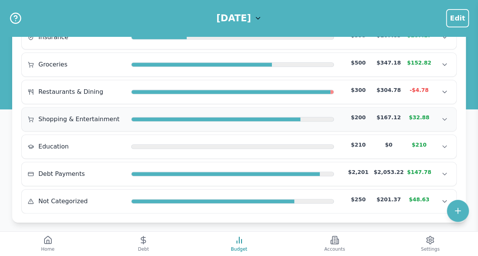
click at [89, 115] on span "Shopping & Entertainment" at bounding box center [78, 119] width 81 height 9
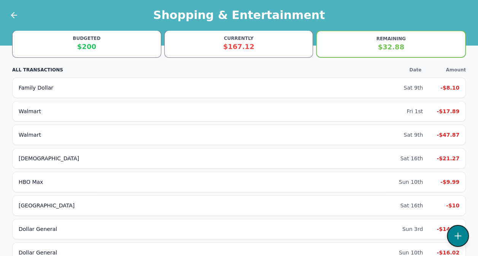
click at [453, 237] on icon at bounding box center [457, 235] width 9 height 9
select select "shoppingAndEntertainment"
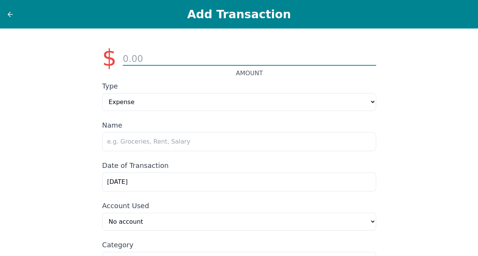
click at [214, 62] on input "number" at bounding box center [249, 59] width 253 height 13
type input "34.38"
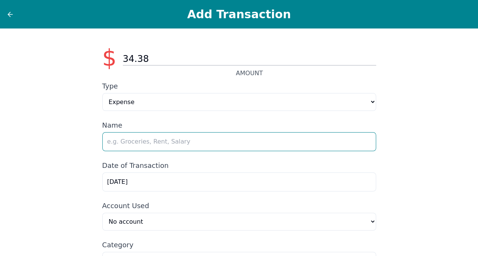
click at [163, 144] on input "text" at bounding box center [239, 141] width 274 height 19
type input "Walmart"
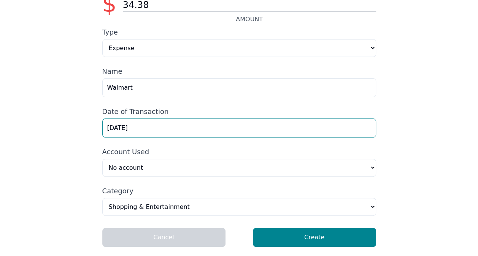
scroll to position [54, 0]
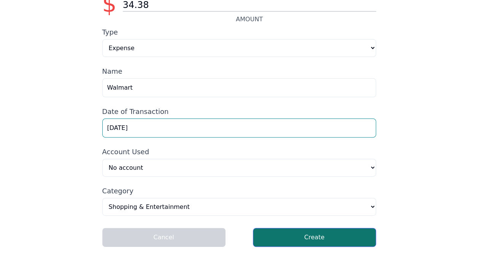
type input "[DATE]"
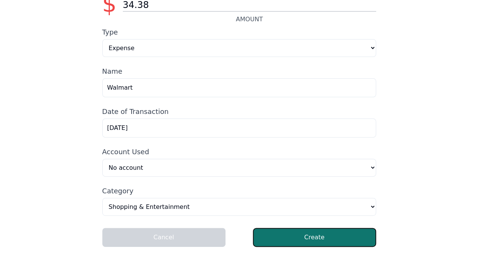
click at [303, 245] on button "Create" at bounding box center [314, 237] width 123 height 19
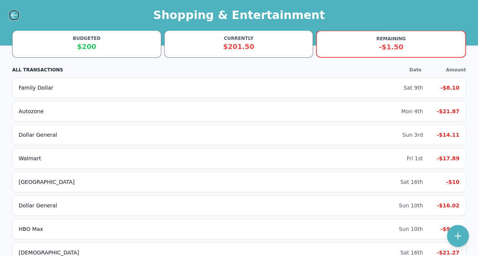
click at [14, 13] on icon at bounding box center [14, 15] width 9 height 9
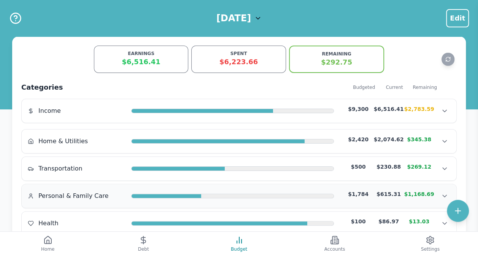
click at [63, 195] on span "Personal & Family Care" at bounding box center [73, 196] width 70 height 9
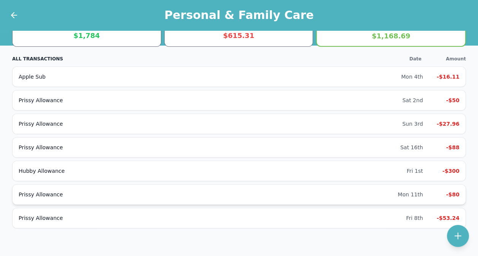
scroll to position [21, 0]
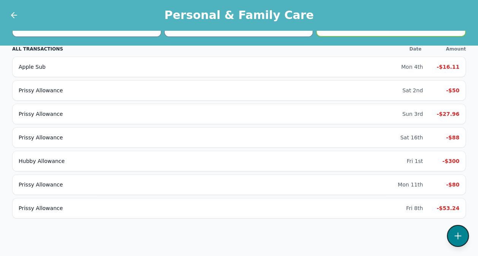
click at [457, 231] on icon at bounding box center [457, 235] width 9 height 9
select select "personalFamilyCare"
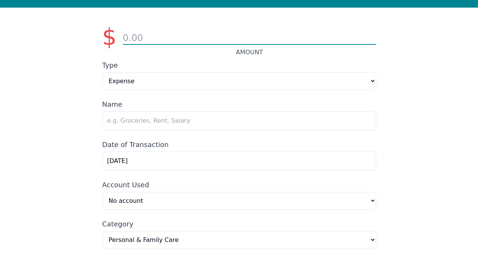
click at [144, 38] on input "number" at bounding box center [249, 38] width 253 height 13
type input "300.00"
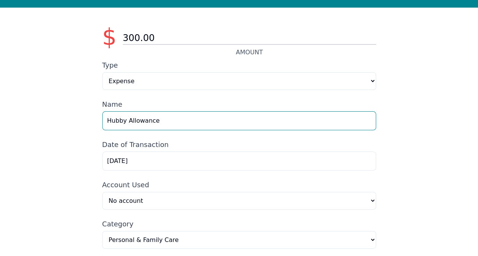
type input "Hubby Allowance"
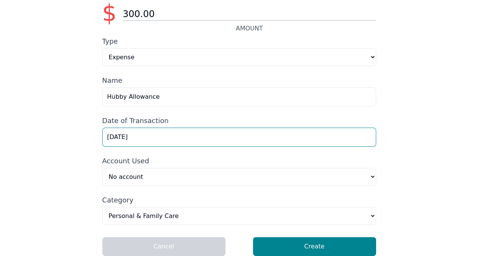
scroll to position [54, 0]
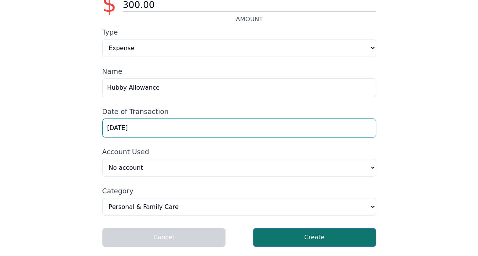
type input "[DATE]"
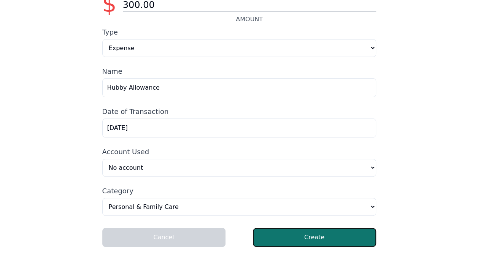
click at [295, 240] on button "Create" at bounding box center [314, 237] width 123 height 19
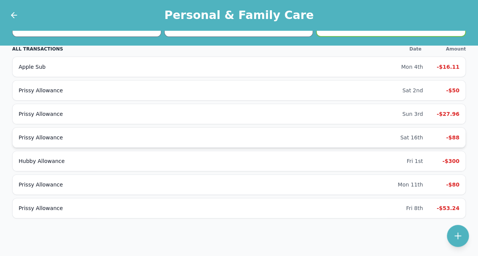
scroll to position [44, 0]
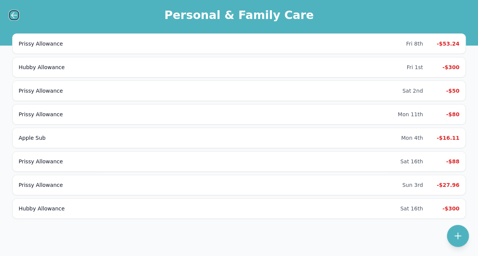
click at [15, 12] on icon at bounding box center [14, 15] width 9 height 9
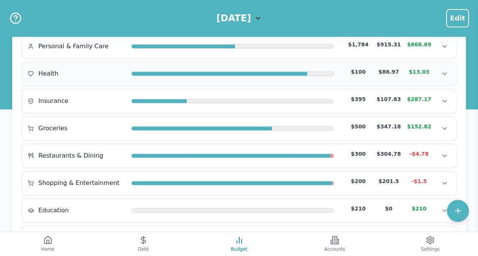
scroll to position [82, 0]
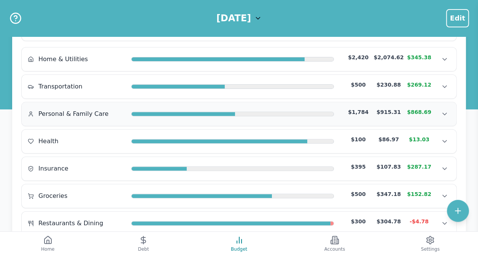
click at [65, 111] on span "Personal & Family Care" at bounding box center [73, 113] width 70 height 9
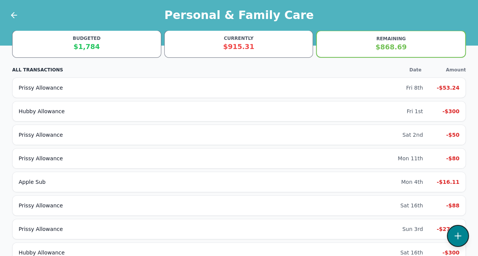
click at [457, 240] on icon at bounding box center [457, 235] width 9 height 9
select select "personalFamilyCare"
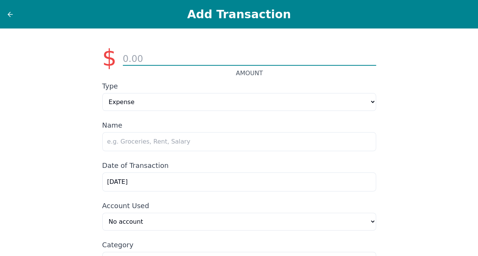
click at [135, 62] on input "number" at bounding box center [249, 59] width 253 height 13
type input "14.36"
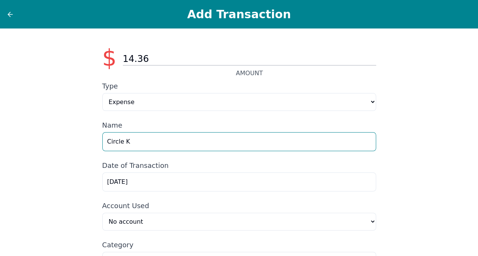
type input "Circle K"
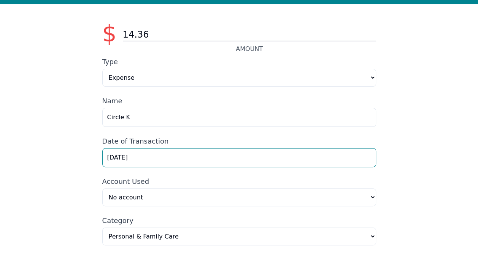
scroll to position [54, 0]
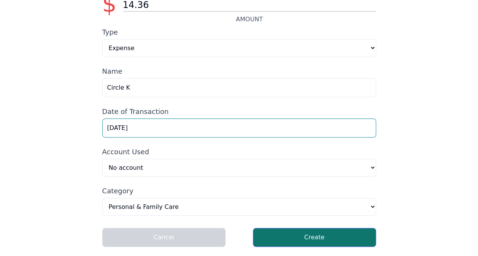
type input "[DATE]"
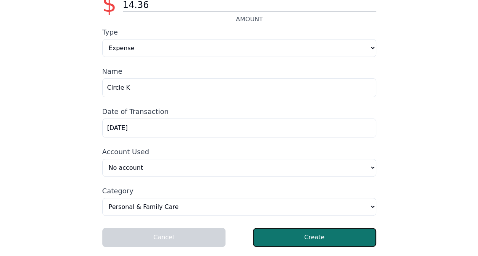
click at [320, 243] on button "Create" at bounding box center [314, 237] width 123 height 19
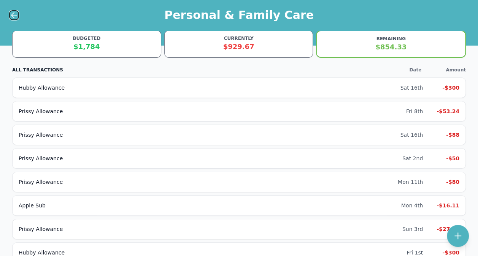
click at [14, 16] on icon at bounding box center [14, 15] width 9 height 9
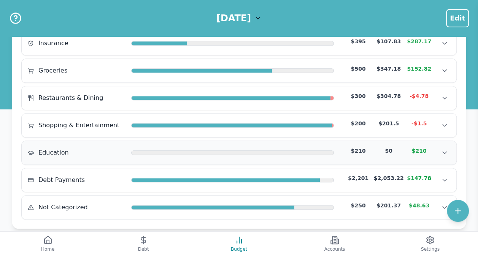
scroll to position [214, 0]
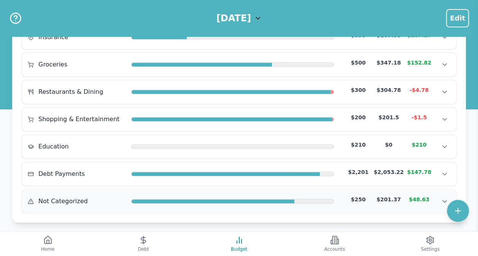
click at [94, 197] on div "Not Categorized" at bounding box center [76, 201] width 97 height 9
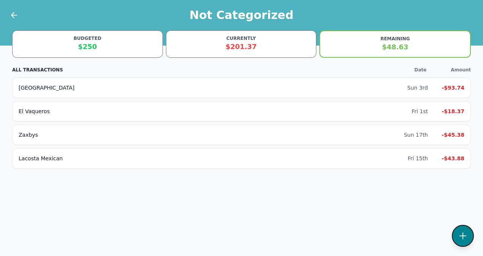
click at [466, 236] on icon at bounding box center [463, 235] width 9 height 9
select select "other"
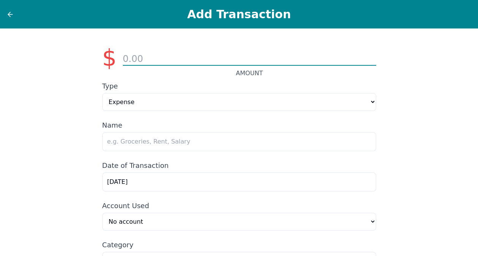
click at [134, 65] on input "number" at bounding box center [249, 59] width 253 height 13
type input "1"
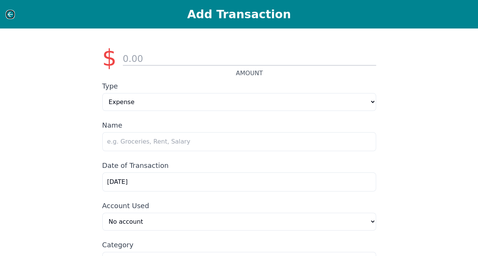
click at [8, 14] on icon at bounding box center [10, 14] width 5 height 0
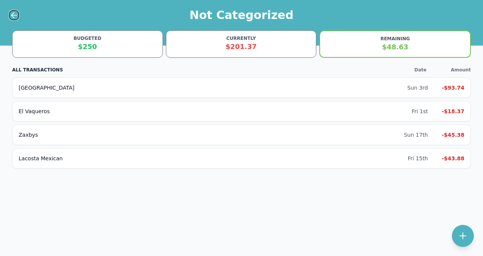
click at [10, 16] on icon at bounding box center [14, 15] width 9 height 9
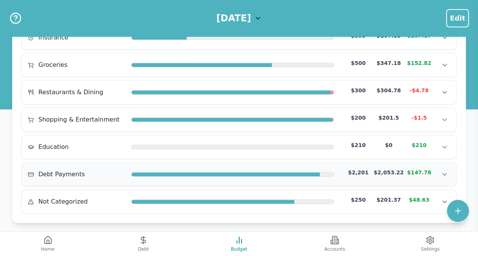
scroll to position [214, 0]
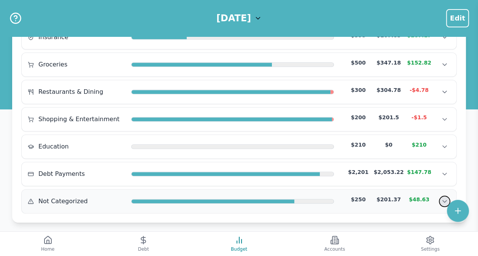
click at [440, 198] on icon "Show transactions" at bounding box center [444, 202] width 8 height 8
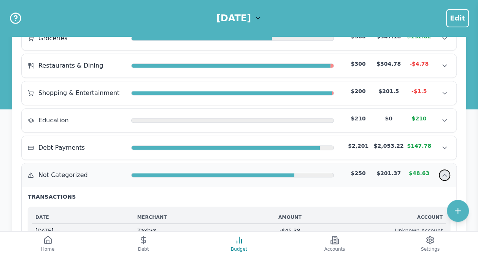
scroll to position [252, 0]
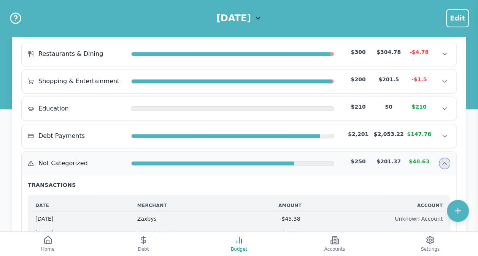
click at [363, 158] on div "$250" at bounding box center [358, 162] width 30 height 8
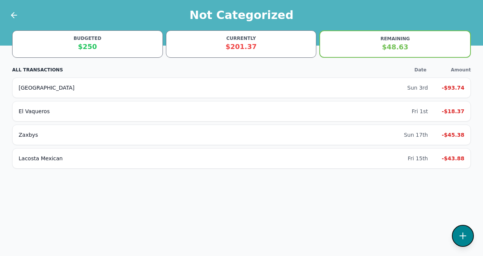
click at [463, 241] on button at bounding box center [463, 236] width 22 height 22
select select "other"
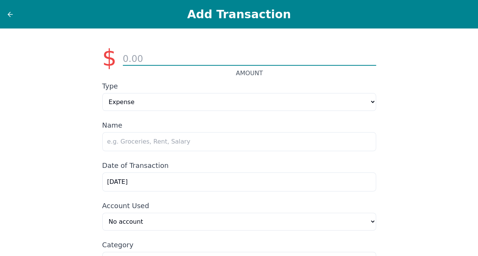
click at [147, 60] on input "number" at bounding box center [249, 59] width 253 height 13
type input "48.63"
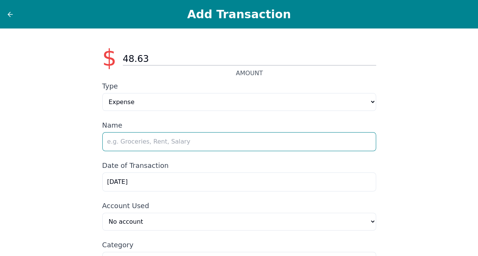
click at [159, 146] on input "text" at bounding box center [239, 141] width 274 height 19
type input "Walmart"
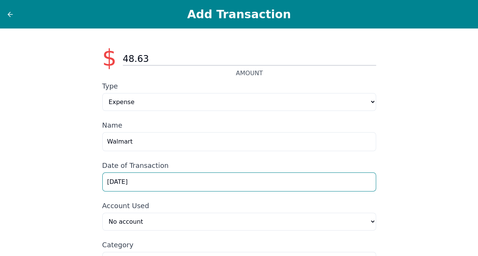
scroll to position [54, 0]
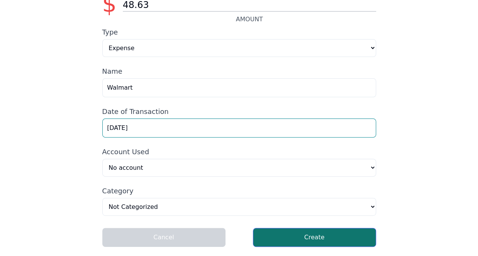
type input "[DATE]"
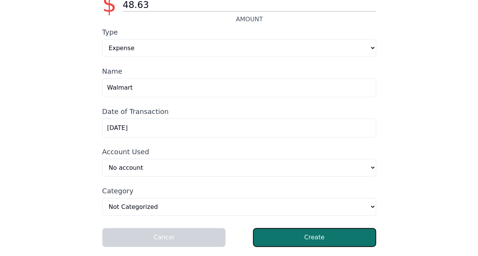
click at [314, 244] on button "Create" at bounding box center [314, 237] width 123 height 19
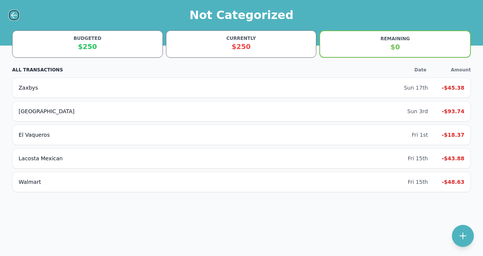
click at [17, 14] on icon at bounding box center [14, 15] width 9 height 9
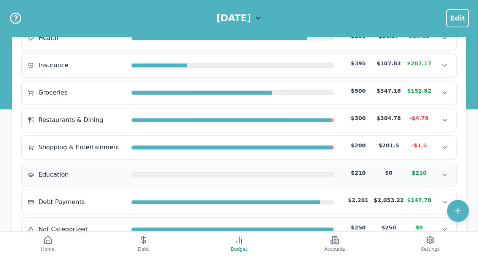
scroll to position [176, 0]
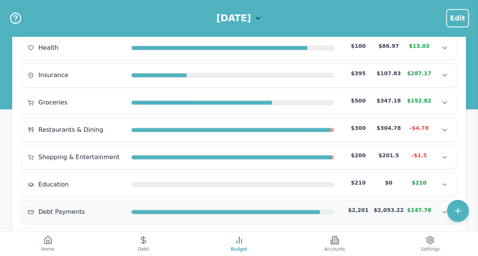
click at [63, 208] on span "Debt Payments" at bounding box center [61, 212] width 46 height 9
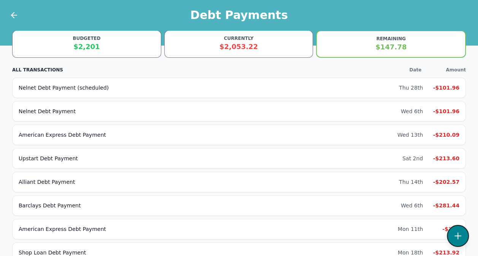
click at [462, 231] on button at bounding box center [458, 236] width 22 height 22
select select "debt"
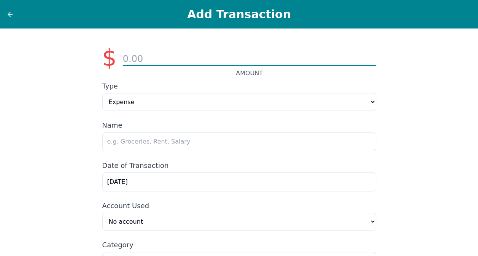
click at [188, 60] on input "number" at bounding box center [249, 59] width 253 height 13
type input "95.25"
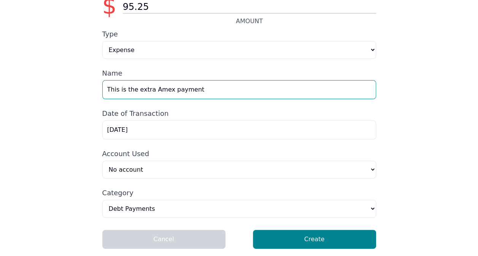
scroll to position [54, 0]
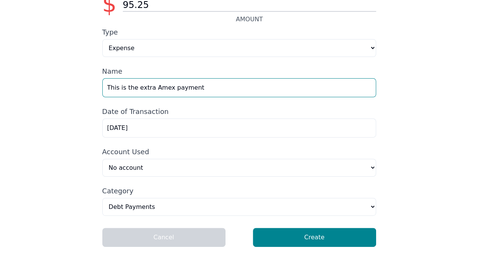
type input "This is the extra Amex payment"
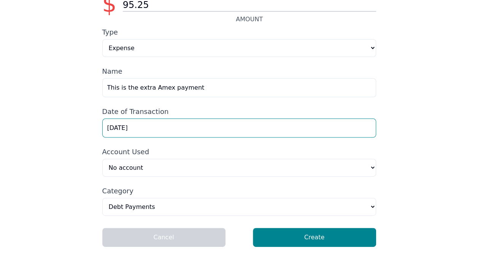
drag, startPoint x: 155, startPoint y: 127, endPoint x: 59, endPoint y: 137, distance: 97.4
click at [59, 137] on div "$ 95.25 AMOUNT Type Expense Income Name This is the extra Amex payment Date of …" at bounding box center [239, 116] width 478 height 282
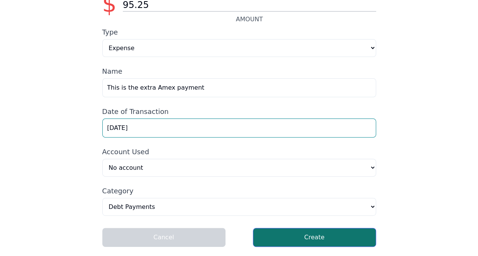
type input "[DATE]"
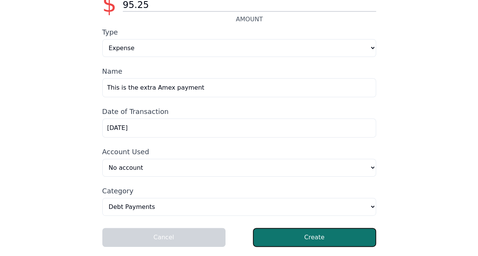
click at [287, 232] on button "Create" at bounding box center [314, 237] width 123 height 19
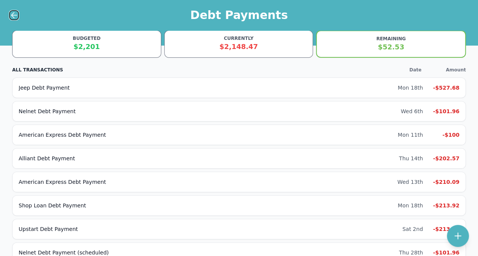
click at [12, 15] on icon at bounding box center [13, 15] width 5 height 0
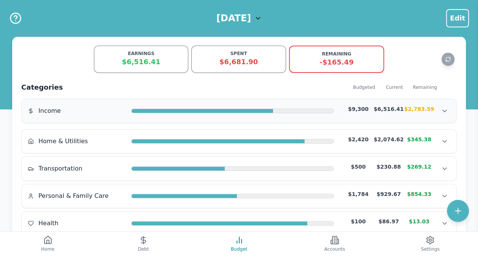
click at [64, 114] on div "Income" at bounding box center [76, 110] width 97 height 9
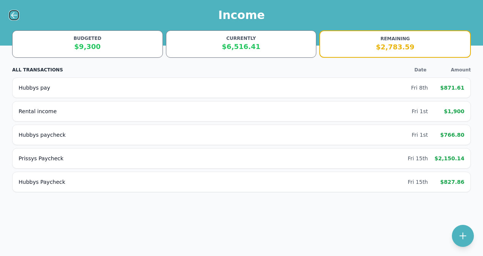
click at [13, 14] on icon at bounding box center [14, 15] width 9 height 9
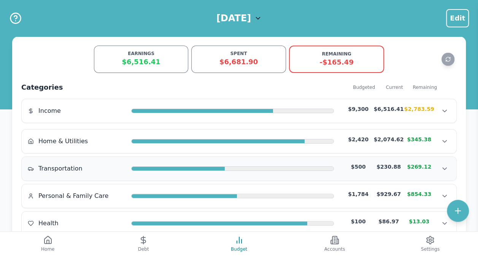
click at [72, 166] on span "Transportation" at bounding box center [60, 168] width 44 height 9
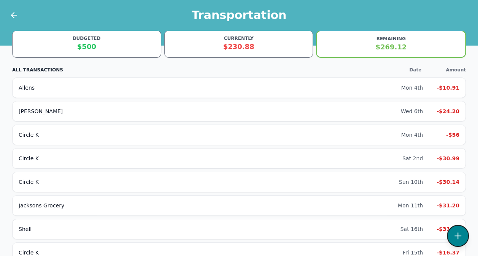
click at [461, 236] on icon at bounding box center [458, 236] width 6 height 6
select select "transportation"
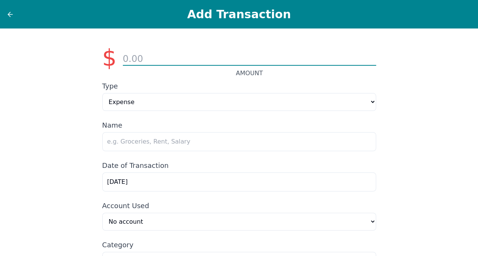
click at [142, 59] on input "number" at bounding box center [249, 59] width 253 height 13
type input "29.63"
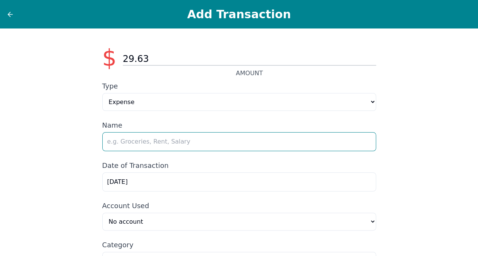
click at [165, 145] on input "text" at bounding box center [239, 141] width 274 height 19
type input "[PERSON_NAME] Market"
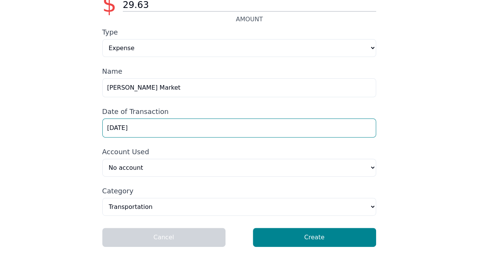
scroll to position [54, 0]
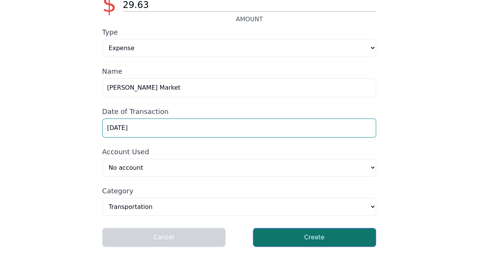
type input "[DATE]"
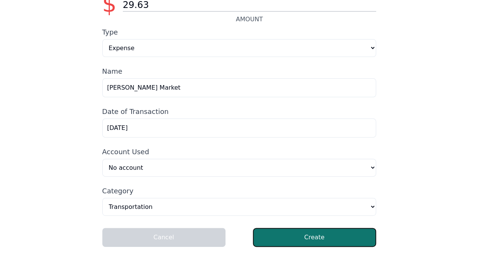
click at [316, 240] on button "Create" at bounding box center [314, 237] width 123 height 19
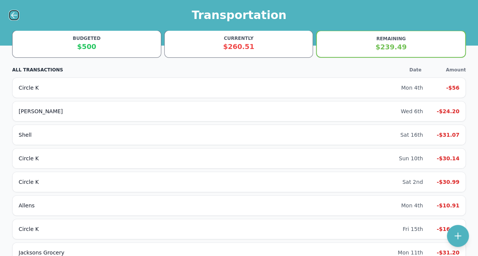
click at [14, 13] on icon at bounding box center [14, 15] width 9 height 9
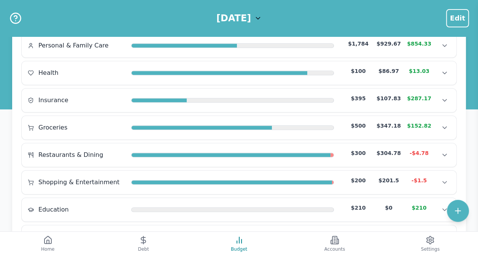
scroll to position [152, 0]
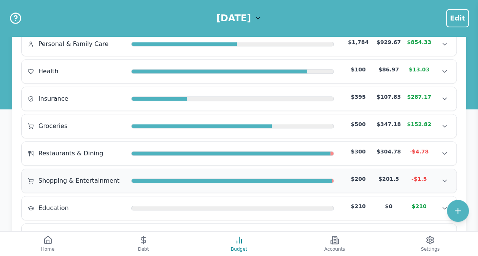
click at [65, 176] on span "Shopping & Entertainment" at bounding box center [78, 180] width 81 height 9
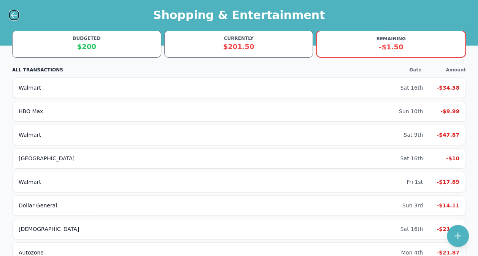
click at [11, 15] on icon at bounding box center [14, 15] width 9 height 9
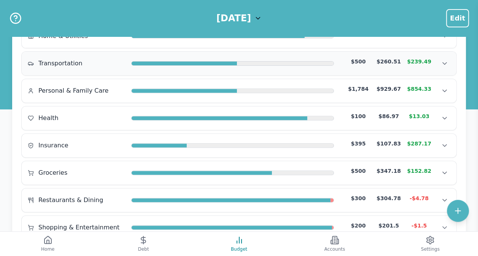
scroll to position [114, 0]
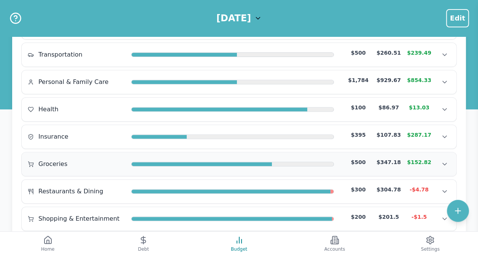
click at [68, 164] on div "Groceries" at bounding box center [76, 164] width 97 height 9
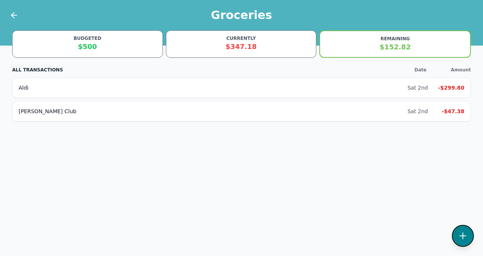
click at [458, 236] on button at bounding box center [463, 236] width 22 height 22
select select "groceries"
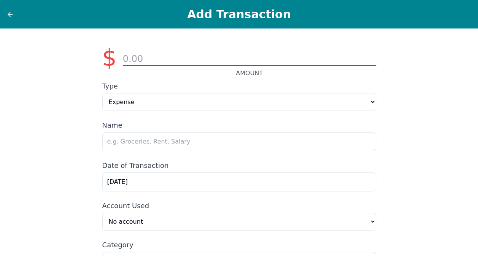
click at [163, 62] on input "number" at bounding box center [249, 59] width 253 height 13
type input "28.19"
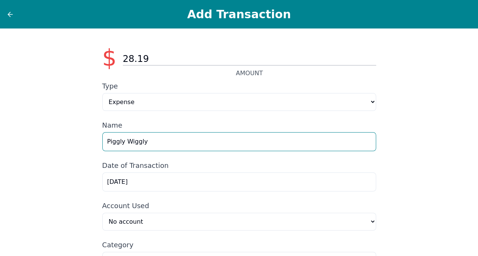
type input "Piggly Wiggly"
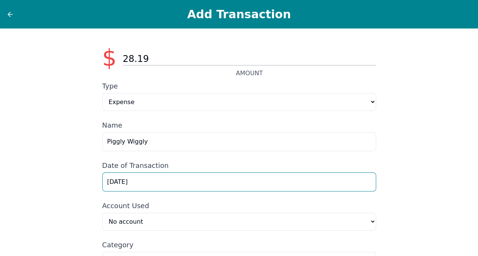
scroll to position [54, 0]
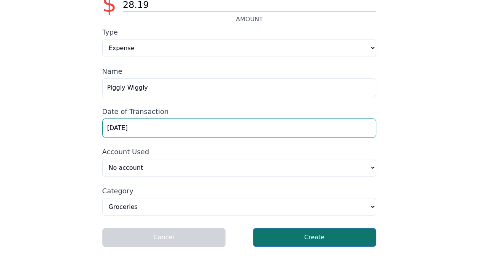
type input "[DATE]"
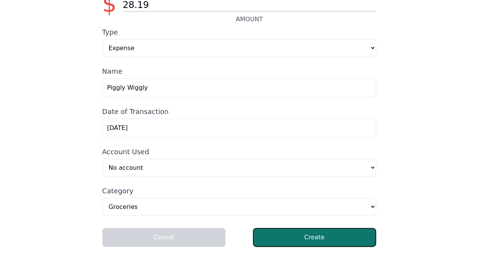
click at [312, 234] on button "Create" at bounding box center [314, 237] width 123 height 19
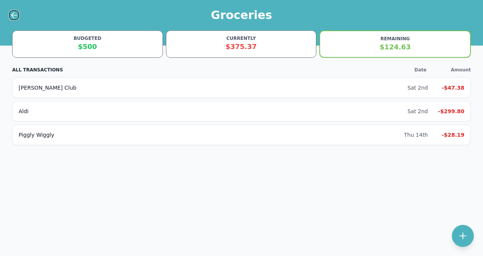
click at [12, 15] on icon at bounding box center [13, 15] width 5 height 0
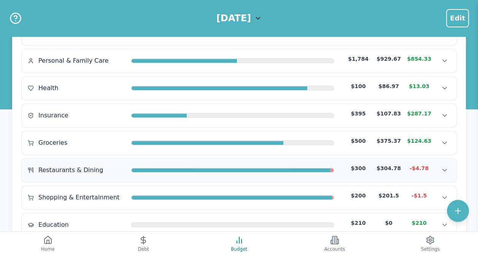
scroll to position [152, 0]
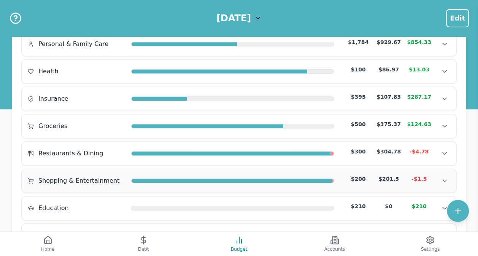
click at [71, 176] on span "Shopping & Entertainment" at bounding box center [78, 180] width 81 height 9
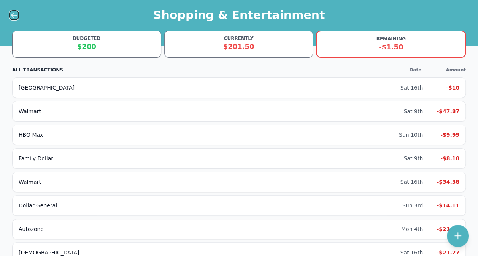
click at [16, 12] on icon at bounding box center [14, 15] width 9 height 9
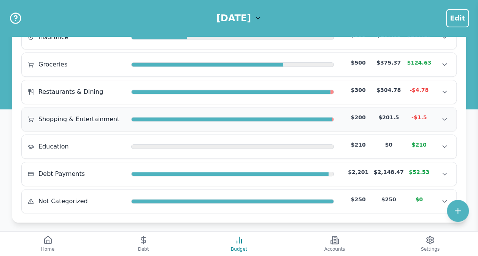
scroll to position [176, 0]
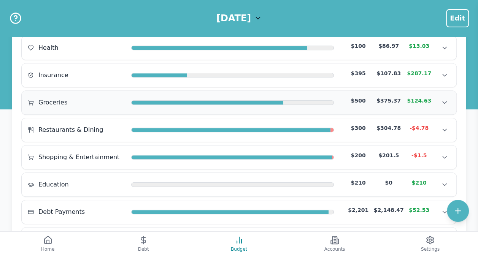
click at [78, 100] on div "Groceries" at bounding box center [76, 102] width 97 height 9
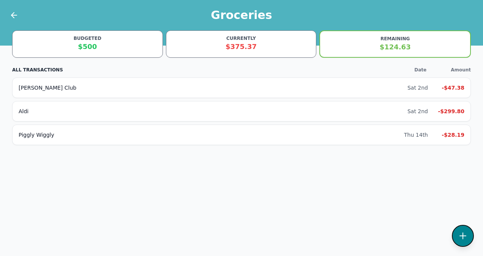
click at [461, 235] on icon at bounding box center [463, 235] width 9 height 9
select select "other"
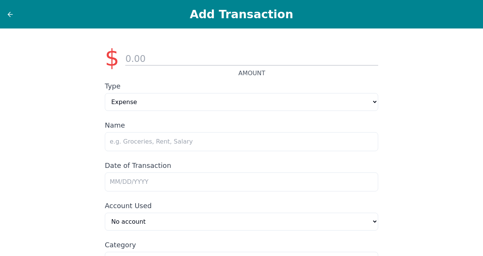
type input "[DATE]"
select select "groceries"
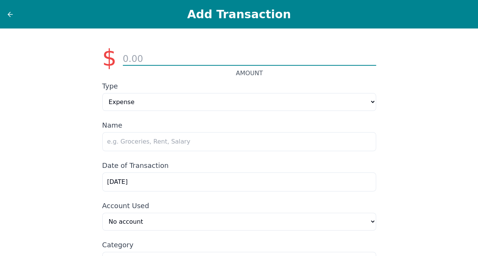
click at [245, 54] on input "number" at bounding box center [249, 59] width 253 height 13
type input "3"
type input "24.05"
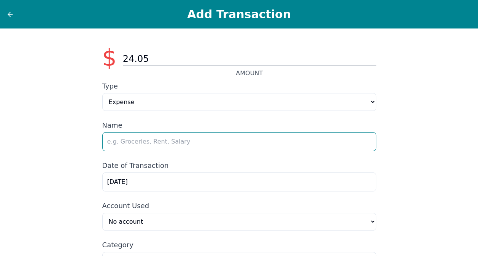
click at [181, 143] on input "text" at bounding box center [239, 141] width 274 height 19
type input "Dollar General"
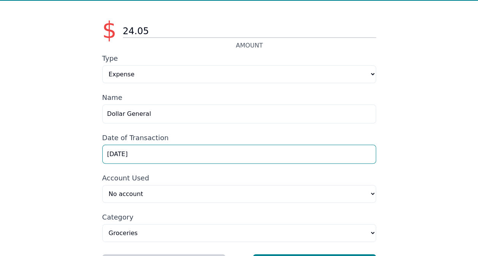
scroll to position [54, 0]
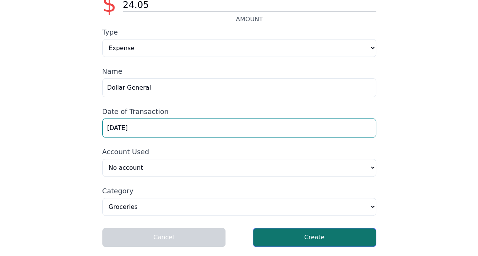
type input "[DATE]"
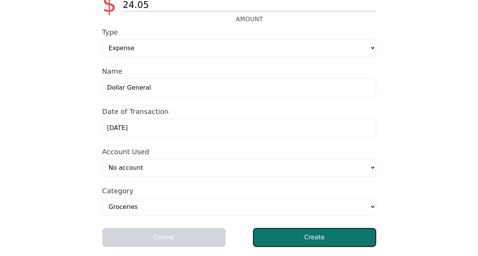
click at [348, 237] on button "Create" at bounding box center [314, 237] width 123 height 19
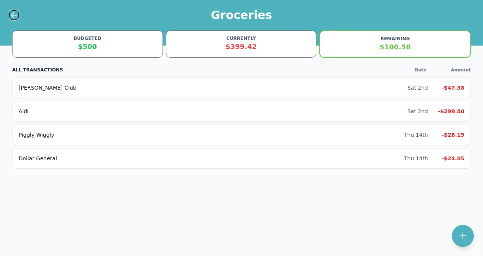
click at [18, 15] on icon at bounding box center [14, 15] width 9 height 9
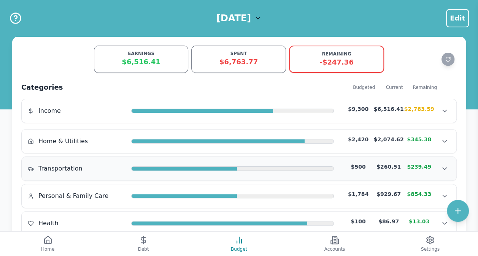
click at [68, 168] on span "Transportation" at bounding box center [60, 168] width 44 height 9
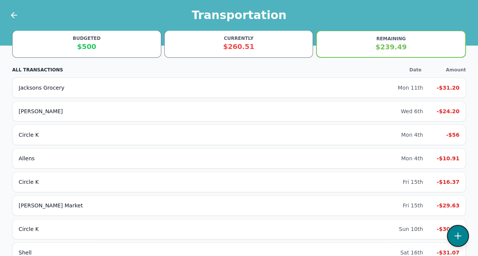
click at [452, 238] on button at bounding box center [458, 236] width 22 height 22
select select "transportation"
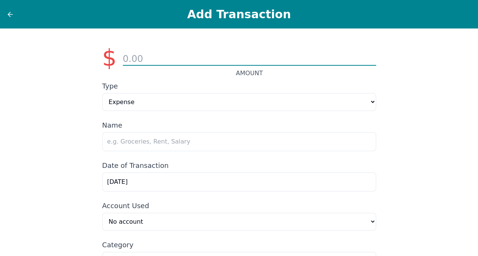
click at [220, 61] on input "number" at bounding box center [249, 59] width 253 height 13
type input "53.01"
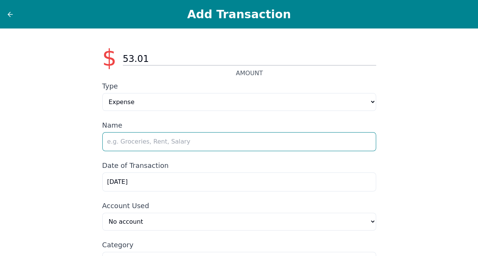
click at [136, 145] on input "text" at bounding box center [239, 141] width 274 height 19
type input "Circle K"
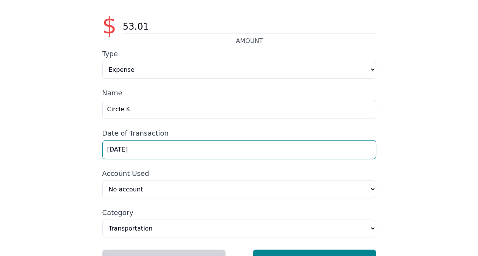
scroll to position [54, 0]
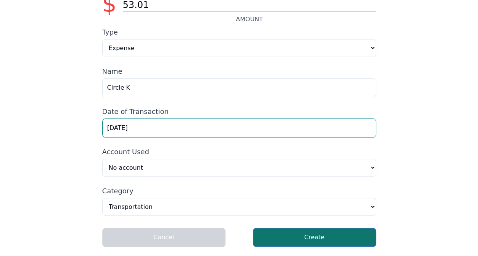
type input "[DATE]"
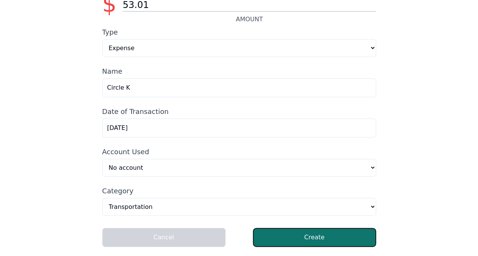
click at [294, 240] on button "Create" at bounding box center [314, 237] width 123 height 19
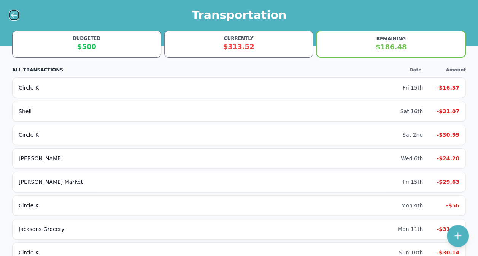
click at [14, 15] on icon at bounding box center [13, 15] width 5 height 0
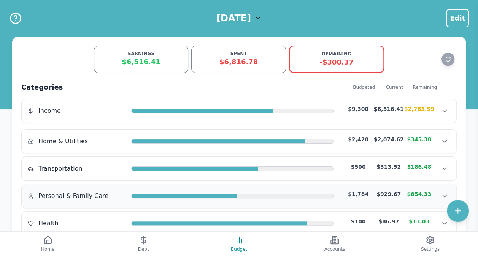
click at [70, 198] on span "Personal & Family Care" at bounding box center [73, 196] width 70 height 9
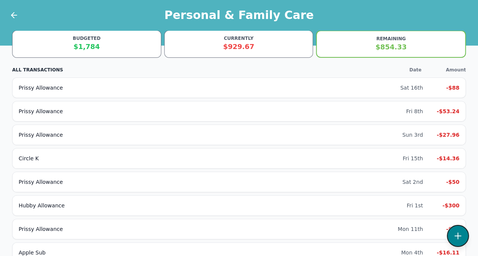
click at [454, 233] on icon at bounding box center [457, 235] width 9 height 9
select select "personalFamilyCare"
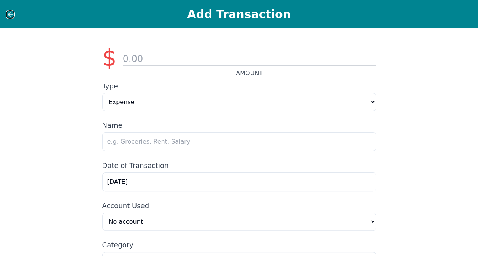
click at [11, 14] on icon at bounding box center [10, 14] width 5 height 0
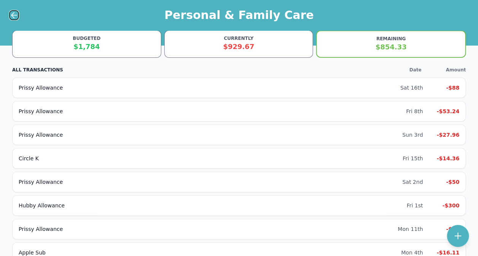
click at [14, 13] on icon at bounding box center [14, 15] width 9 height 9
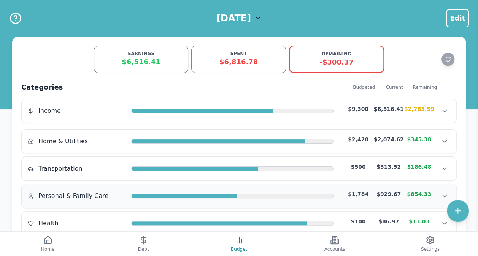
click at [48, 197] on span "Personal & Family Care" at bounding box center [73, 196] width 70 height 9
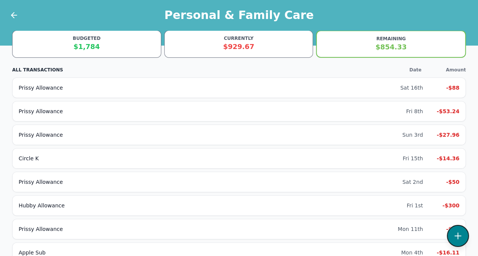
click at [466, 234] on button at bounding box center [458, 236] width 22 height 22
select select "personalFamilyCare"
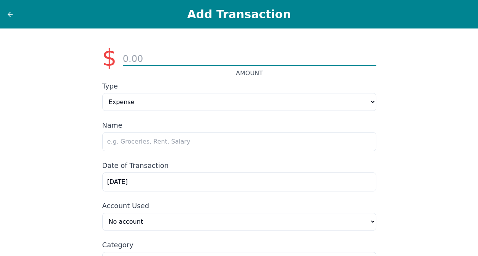
click at [220, 62] on input "number" at bounding box center [249, 59] width 253 height 13
type input "26.11"
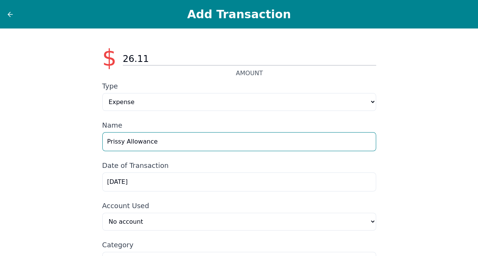
type input "Prissy Allowance"
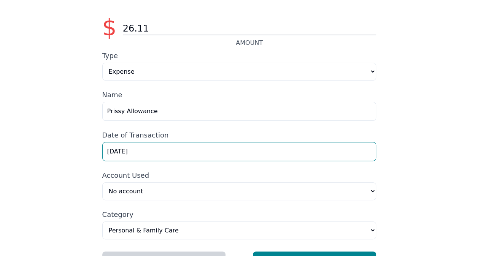
scroll to position [54, 0]
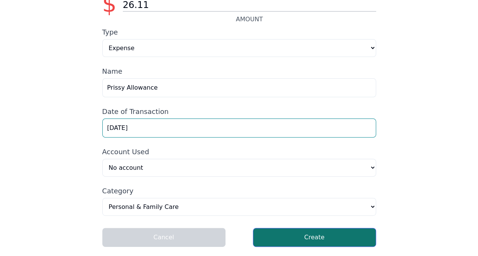
type input "[DATE]"
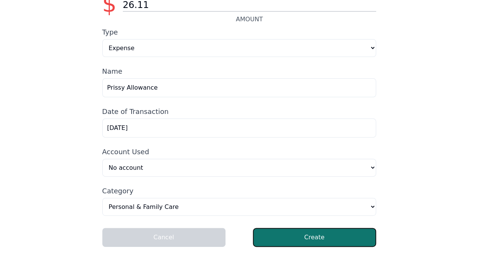
click at [284, 232] on button "Create" at bounding box center [314, 237] width 123 height 19
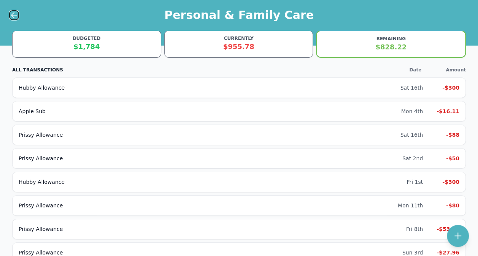
click at [14, 17] on icon at bounding box center [14, 15] width 9 height 9
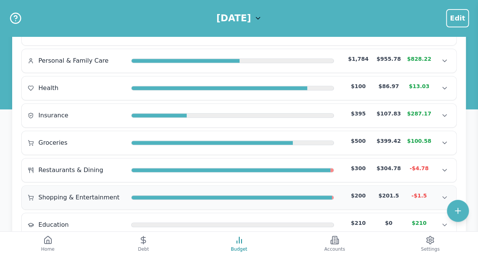
scroll to position [190, 0]
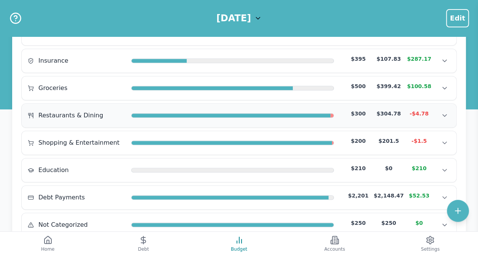
click at [86, 113] on span "Restaurants & Dining" at bounding box center [70, 115] width 65 height 9
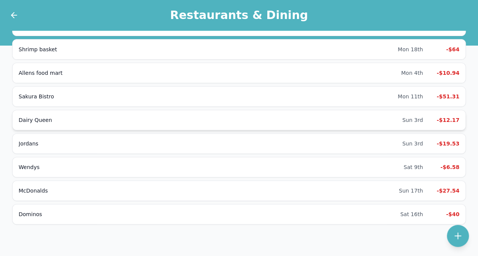
scroll to position [91, 0]
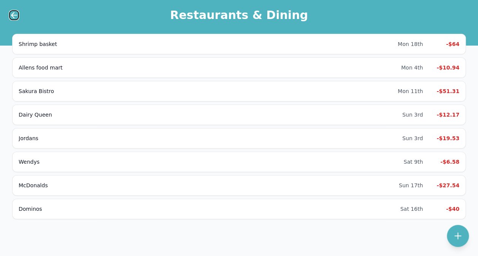
click at [17, 20] on div at bounding box center [14, 15] width 10 height 10
click at [11, 14] on icon at bounding box center [14, 15] width 9 height 9
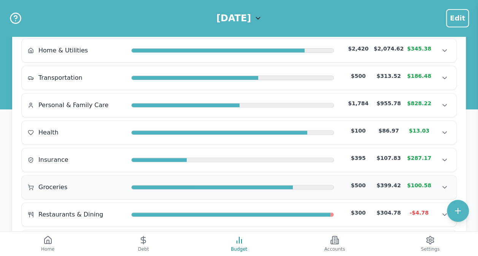
scroll to position [167, 0]
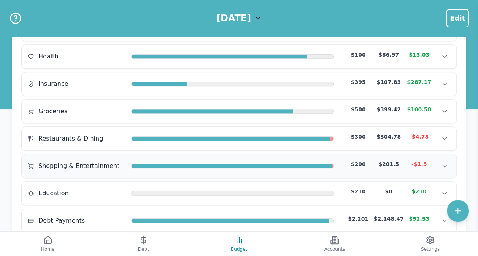
click at [60, 165] on span "Shopping & Entertainment" at bounding box center [78, 166] width 81 height 9
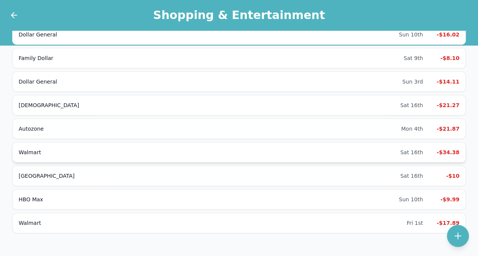
scroll to position [91, 0]
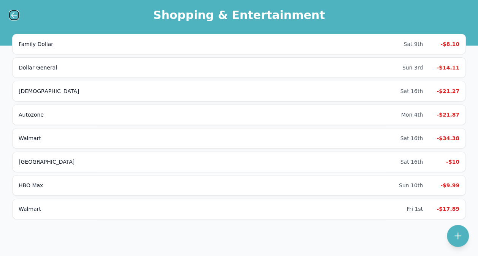
click at [15, 16] on icon at bounding box center [14, 15] width 9 height 9
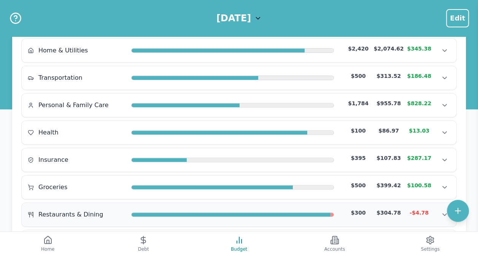
click at [68, 210] on span "Restaurants & Dining" at bounding box center [70, 214] width 65 height 9
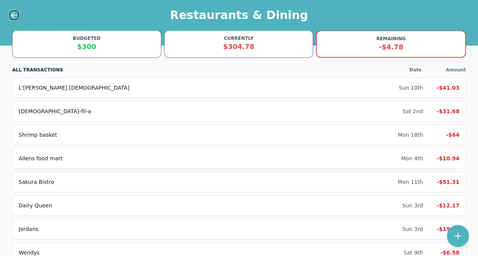
click at [14, 14] on icon at bounding box center [14, 15] width 9 height 9
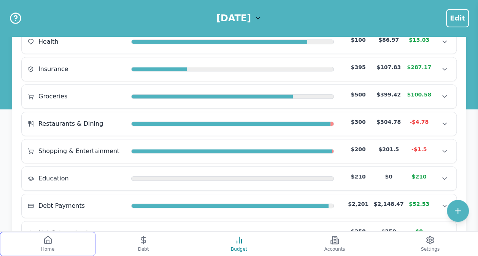
scroll to position [214, 0]
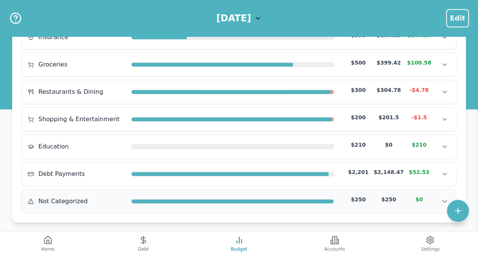
click at [72, 197] on span "Not Categorized" at bounding box center [62, 201] width 49 height 9
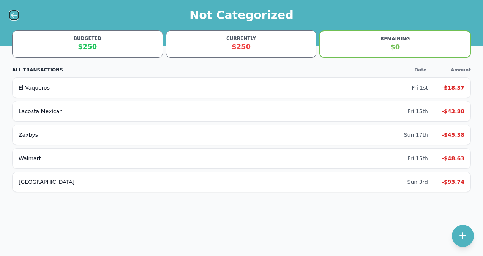
click at [18, 16] on icon at bounding box center [14, 15] width 9 height 9
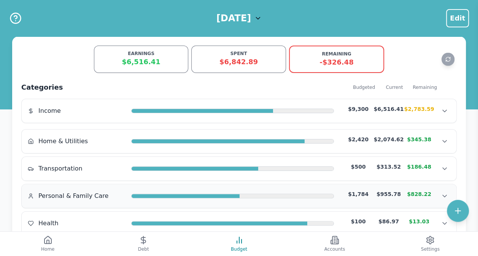
click at [62, 196] on span "Personal & Family Care" at bounding box center [73, 196] width 70 height 9
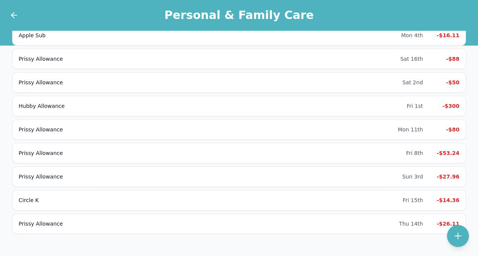
scroll to position [91, 0]
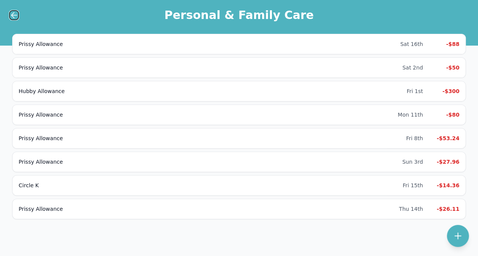
click at [14, 12] on icon at bounding box center [14, 15] width 9 height 9
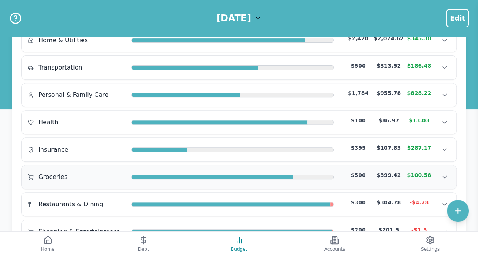
scroll to position [129, 0]
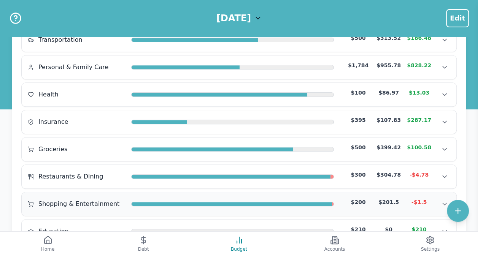
click at [71, 200] on span "Shopping & Entertainment" at bounding box center [78, 204] width 81 height 9
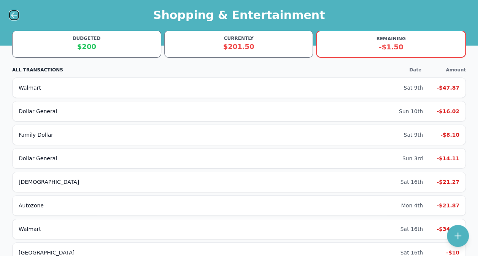
click at [14, 16] on icon at bounding box center [14, 15] width 9 height 9
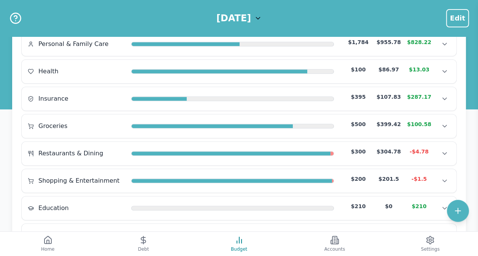
scroll to position [190, 0]
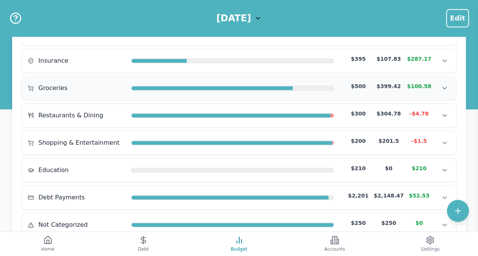
click at [73, 84] on div "Groceries" at bounding box center [76, 88] width 97 height 9
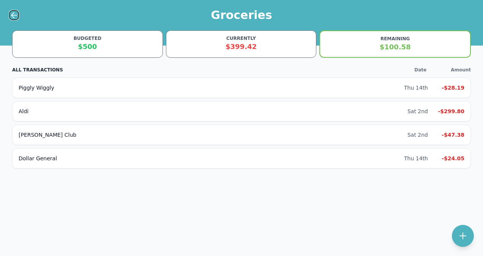
click at [11, 16] on icon at bounding box center [14, 15] width 9 height 9
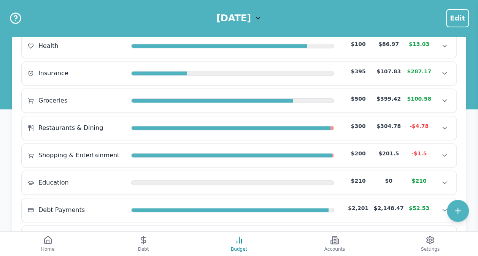
scroll to position [214, 0]
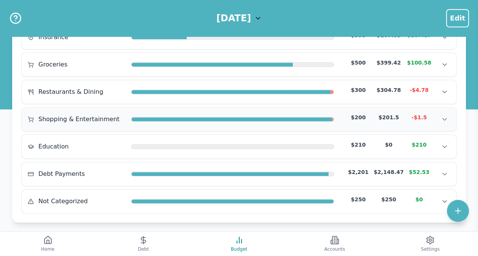
click at [74, 116] on span "Shopping & Entertainment" at bounding box center [78, 119] width 81 height 9
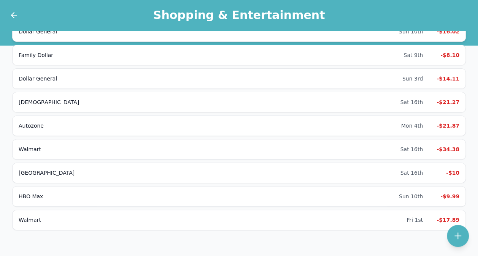
scroll to position [91, 0]
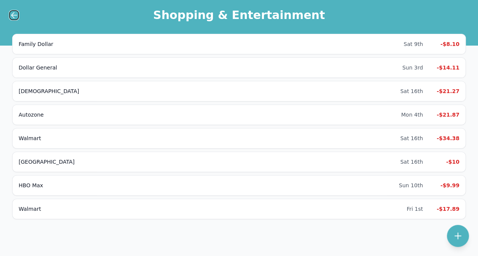
click at [16, 15] on icon at bounding box center [14, 15] width 9 height 9
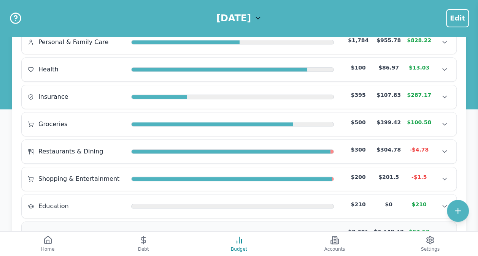
scroll to position [214, 0]
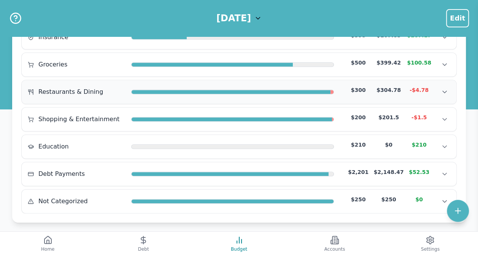
click at [65, 91] on span "Restaurants & Dining" at bounding box center [70, 91] width 65 height 9
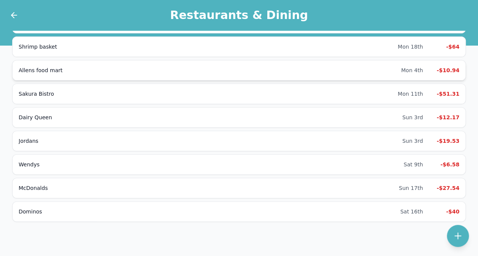
scroll to position [91, 0]
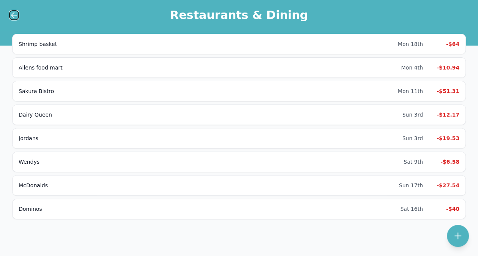
click at [14, 16] on icon at bounding box center [14, 15] width 9 height 9
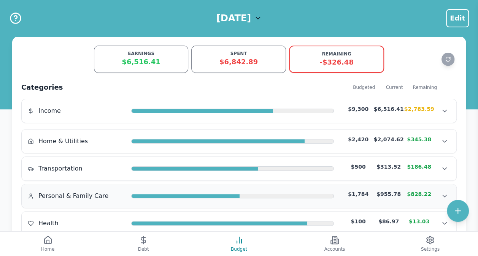
click at [71, 195] on span "Personal & Family Care" at bounding box center [73, 196] width 70 height 9
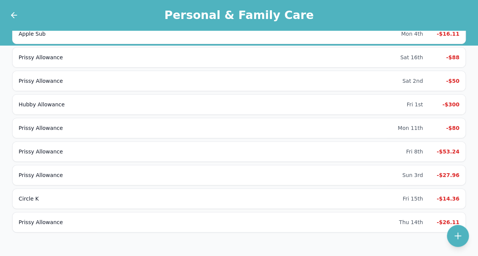
scroll to position [91, 0]
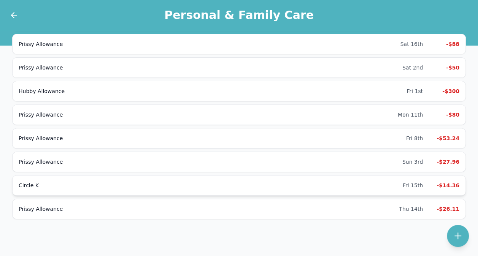
click at [46, 182] on div "Circle K" at bounding box center [211, 186] width 384 height 8
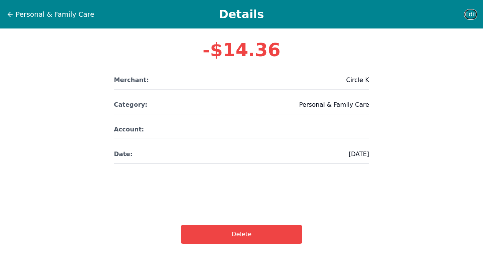
click at [474, 15] on span "Edit" at bounding box center [471, 14] width 12 height 9
select select "personalFamilyCare"
select select "no-account"
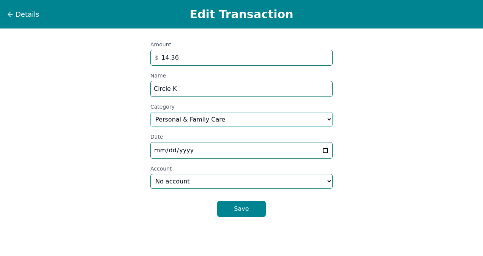
click at [205, 116] on select "Select a category... Home & Utilities Transportation Personal & Family Care Hea…" at bounding box center [242, 119] width 182 height 15
select select "transportation"
click at [151, 112] on select "Select a category... Home & Utilities Transportation Personal & Family Care Hea…" at bounding box center [242, 119] width 182 height 15
click at [245, 213] on button "Save" at bounding box center [241, 209] width 49 height 16
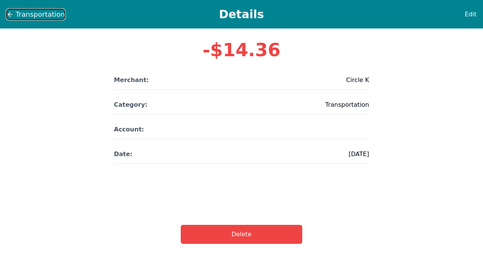
click at [10, 13] on icon at bounding box center [10, 15] width 8 height 8
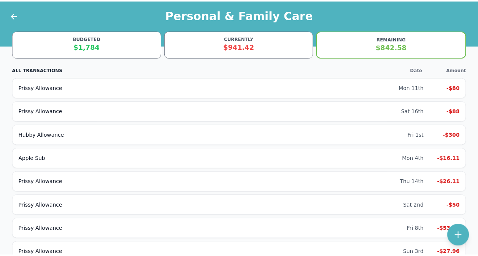
scroll to position [68, 0]
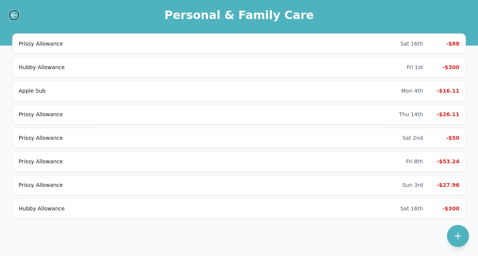
click at [14, 14] on icon at bounding box center [14, 15] width 9 height 9
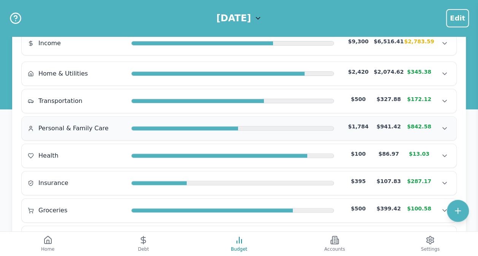
click at [73, 134] on div "Personal & Family Care $1,784 $941.42 $842.58 Personal & Family Care $1,784 $94…" at bounding box center [239, 129] width 434 height 24
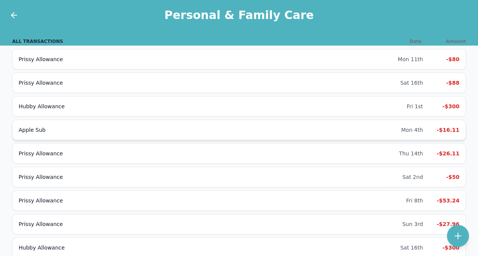
scroll to position [68, 0]
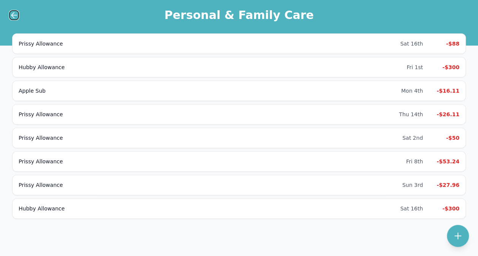
click at [15, 14] on icon at bounding box center [14, 15] width 9 height 9
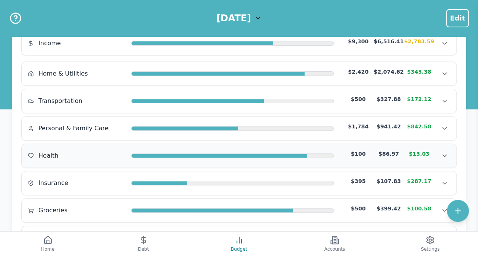
click at [48, 156] on span "Health" at bounding box center [48, 155] width 20 height 9
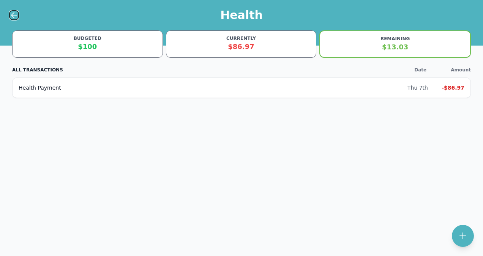
click at [14, 15] on icon at bounding box center [14, 15] width 9 height 9
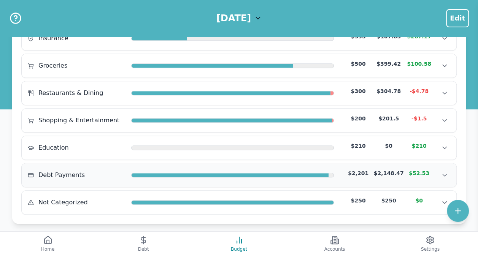
scroll to position [214, 0]
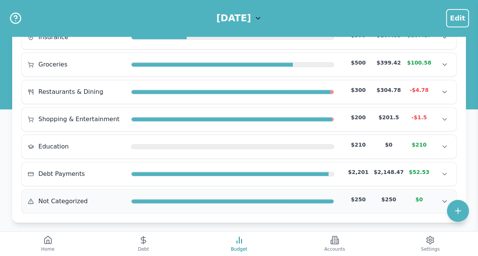
click at [49, 201] on div "Not Categorized $250 $250 $0" at bounding box center [239, 201] width 422 height 11
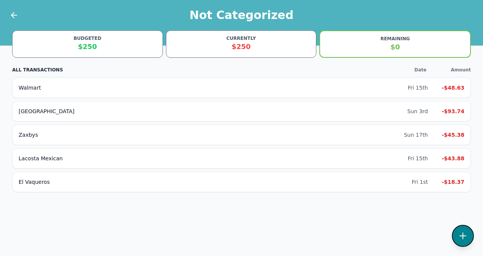
click at [461, 230] on button at bounding box center [463, 236] width 22 height 22
select select "other"
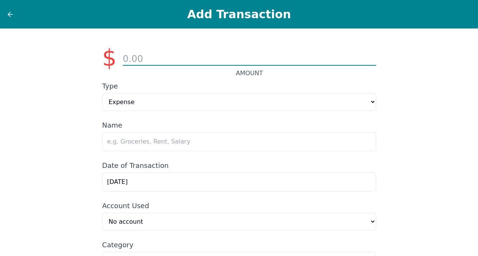
click at [140, 57] on input "number" at bounding box center [249, 59] width 253 height 13
type input "19.61"
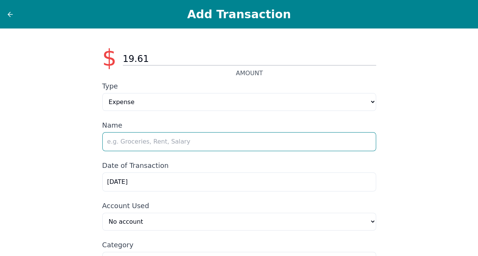
click at [135, 144] on input "text" at bounding box center [239, 141] width 274 height 19
type input "el Vaquerois"
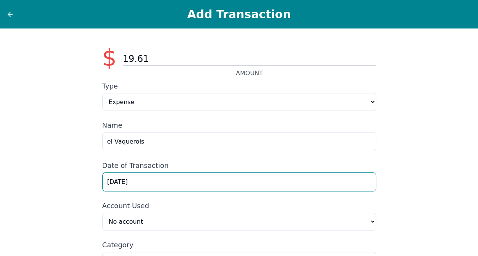
drag, startPoint x: 138, startPoint y: 182, endPoint x: 62, endPoint y: 186, distance: 76.5
click at [62, 185] on div "$ 19.61 AMOUNT Type Expense Income Name el Vaquerois Date of Transaction [DATE]…" at bounding box center [239, 170] width 478 height 282
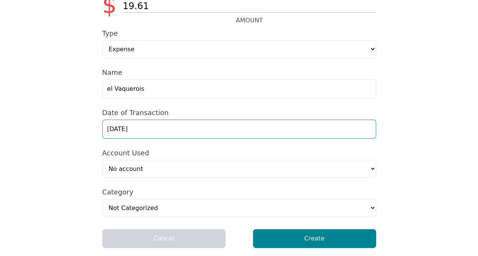
scroll to position [54, 0]
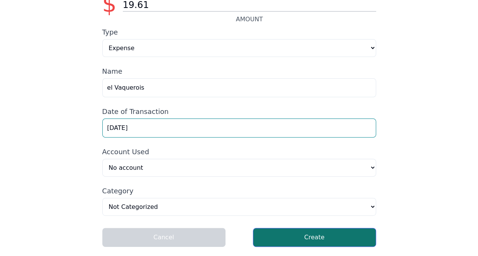
type input "[DATE]"
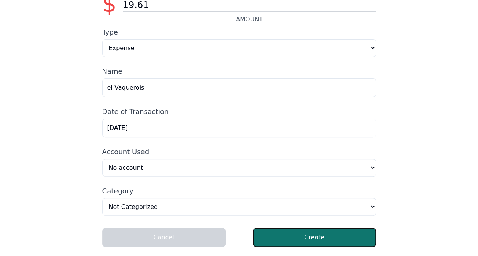
click at [303, 237] on button "Create" at bounding box center [314, 237] width 123 height 19
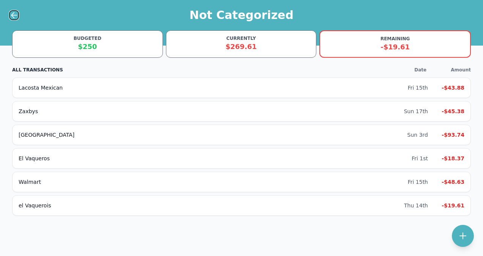
click at [12, 13] on icon at bounding box center [14, 15] width 9 height 9
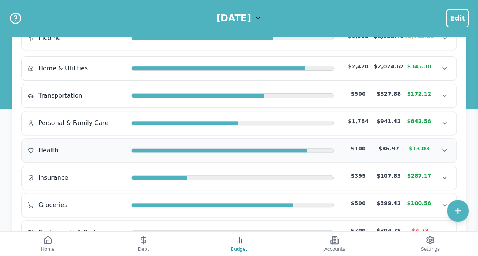
scroll to position [76, 0]
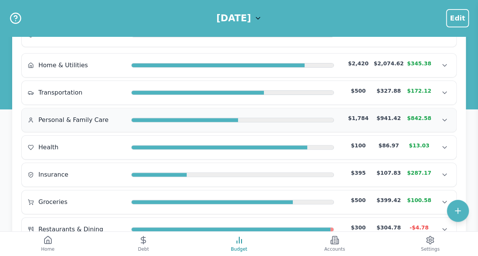
click at [80, 119] on span "Personal & Family Care" at bounding box center [73, 120] width 70 height 9
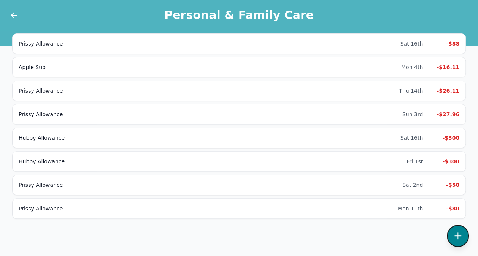
click at [465, 234] on button at bounding box center [458, 236] width 22 height 22
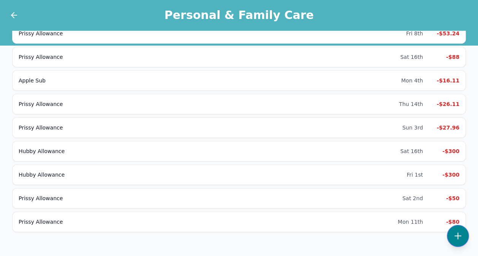
select select "personalFamilyCare"
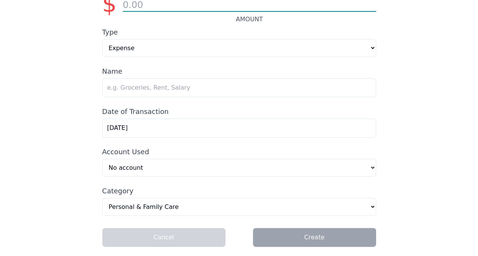
click at [146, 5] on input "number" at bounding box center [249, 5] width 253 height 13
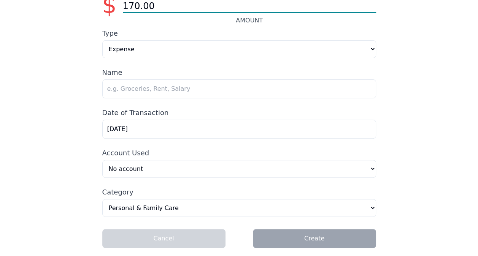
type input "170.00"
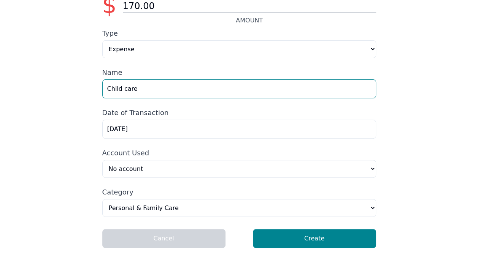
type input "Child care"
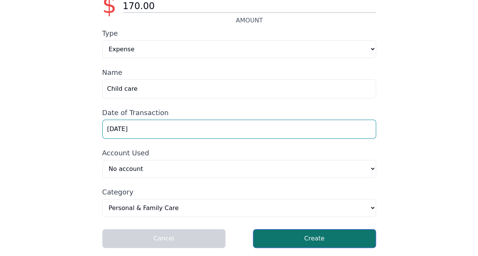
type input "[DATE]"
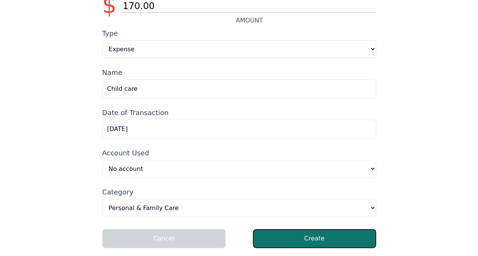
click at [304, 238] on button "Create" at bounding box center [314, 238] width 123 height 19
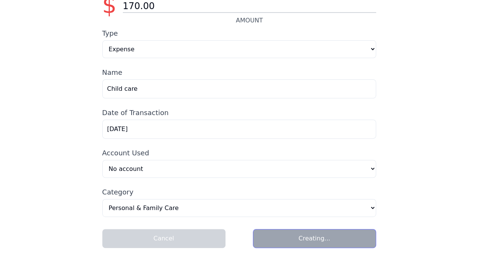
scroll to position [68, 0]
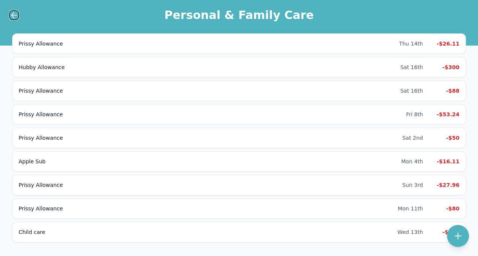
click at [12, 17] on icon at bounding box center [14, 15] width 9 height 9
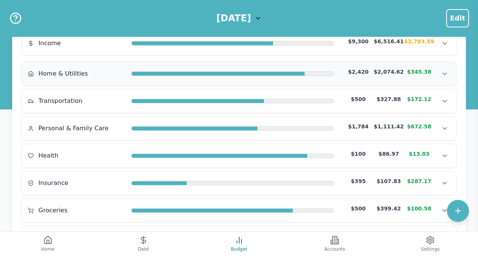
click at [59, 79] on div "Home & Utilities $2,420 $2,074.62 $345.38 Home & Utilities $2,420 $2,074.62 $34…" at bounding box center [239, 74] width 434 height 24
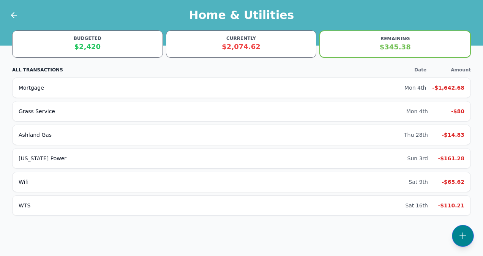
click at [471, 233] on div "Home & Utilities BUDGETED $2,420 CURRENTLY $2,074.62 REMAINING $345.38 ALL TRAN…" at bounding box center [241, 128] width 483 height 256
click at [466, 234] on icon at bounding box center [463, 235] width 9 height 9
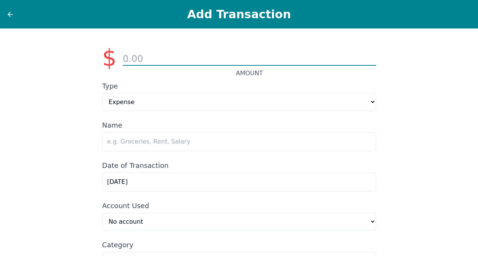
click at [138, 57] on input "number" at bounding box center [249, 59] width 253 height 13
type input "34.52"
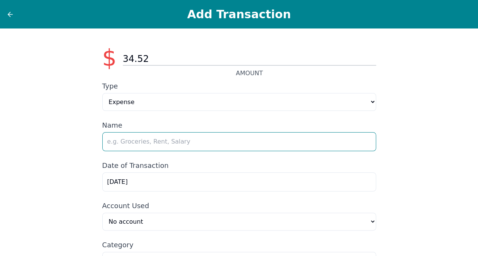
click at [148, 147] on input "text" at bounding box center [239, 141] width 274 height 19
type input "Spire"
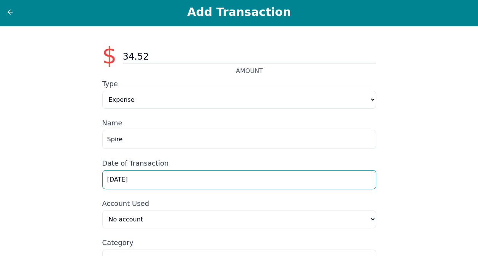
scroll to position [54, 0]
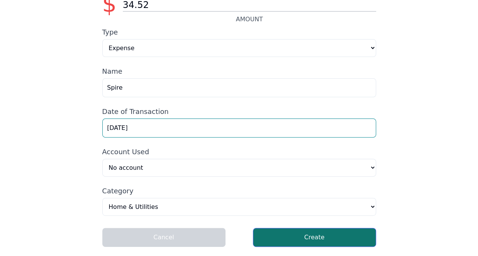
type input "[DATE]"
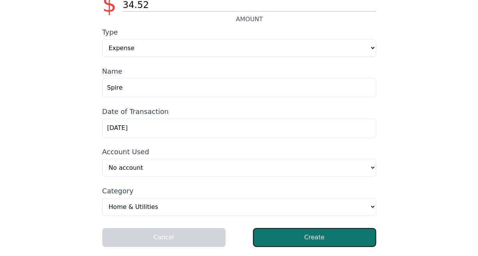
click at [349, 239] on button "Create" at bounding box center [314, 237] width 123 height 19
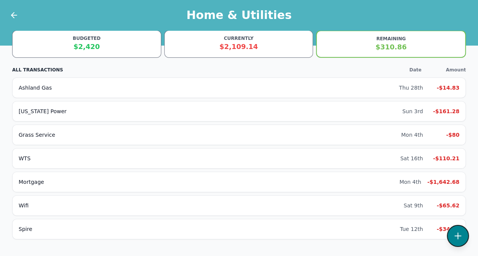
click at [456, 237] on icon at bounding box center [457, 235] width 9 height 9
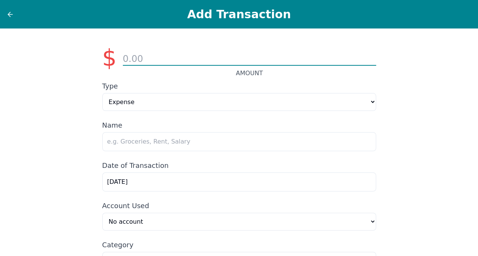
click at [234, 55] on input "number" at bounding box center [249, 59] width 253 height 13
type input "9.85"
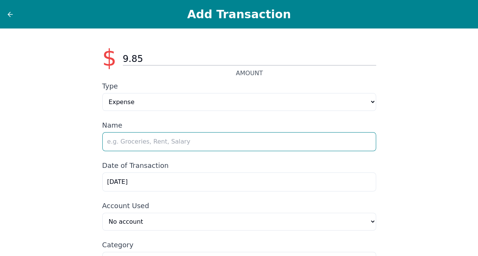
click at [184, 151] on input "text" at bounding box center [239, 141] width 274 height 19
type input "D"
type input "Captain D's- Hubby"
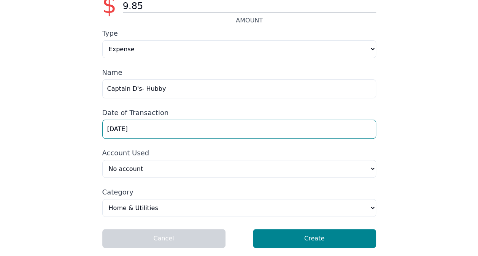
scroll to position [54, 0]
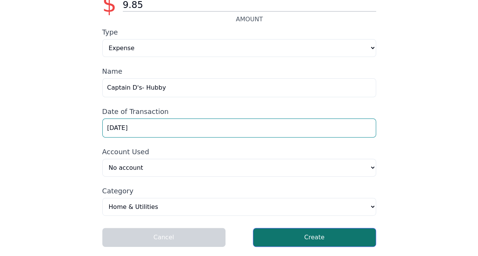
type input "[DATE]"
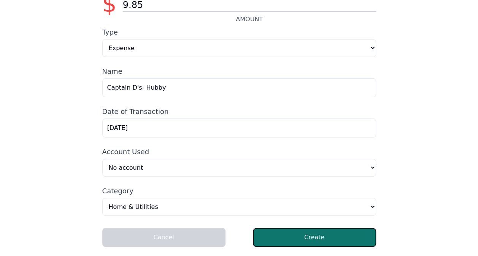
click at [309, 238] on button "Create" at bounding box center [314, 237] width 123 height 19
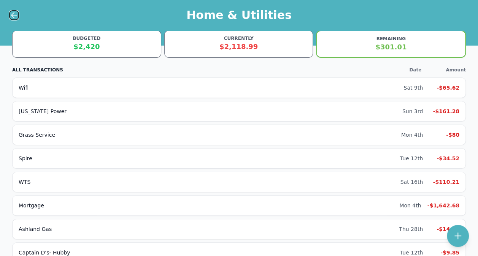
click at [13, 16] on icon at bounding box center [14, 15] width 9 height 9
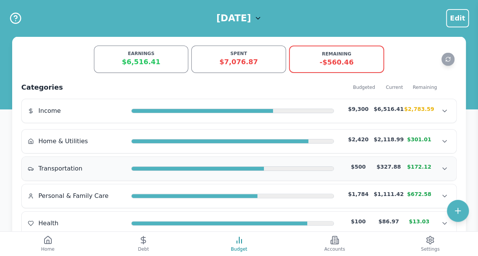
click at [58, 171] on span "Transportation" at bounding box center [60, 168] width 44 height 9
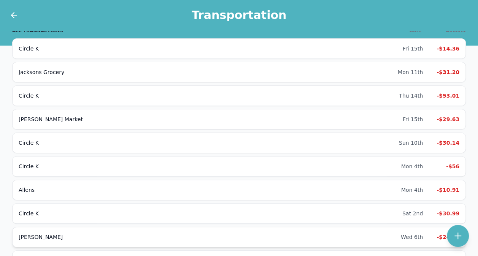
scroll to position [38, 0]
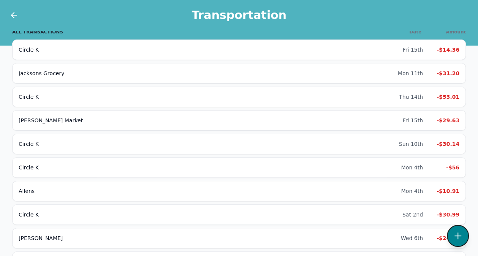
click at [452, 239] on button at bounding box center [458, 236] width 22 height 22
select select "transportation"
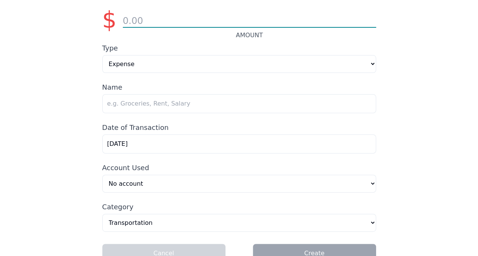
click at [166, 20] on input "number" at bounding box center [249, 21] width 253 height 13
type input "56.00"
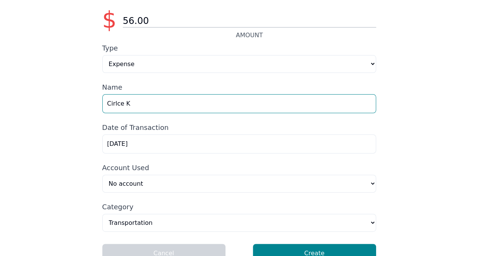
type input "Cirlce K"
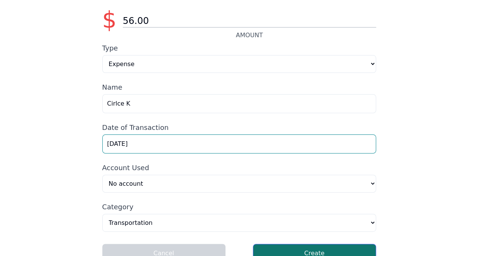
type input "[DATE]"
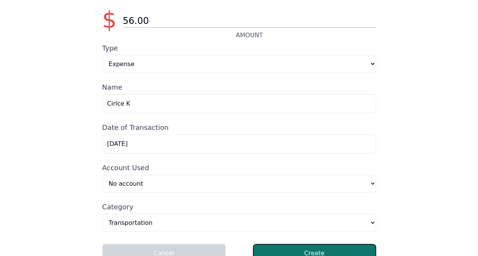
click at [334, 251] on button "Create" at bounding box center [314, 253] width 123 height 19
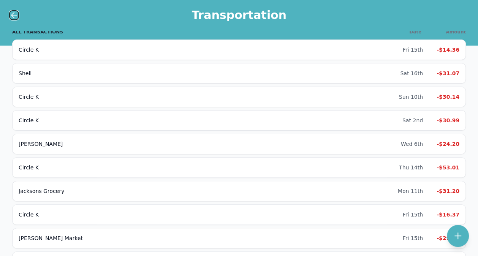
click at [11, 14] on icon at bounding box center [14, 15] width 9 height 9
